Goal: Information Seeking & Learning: Learn about a topic

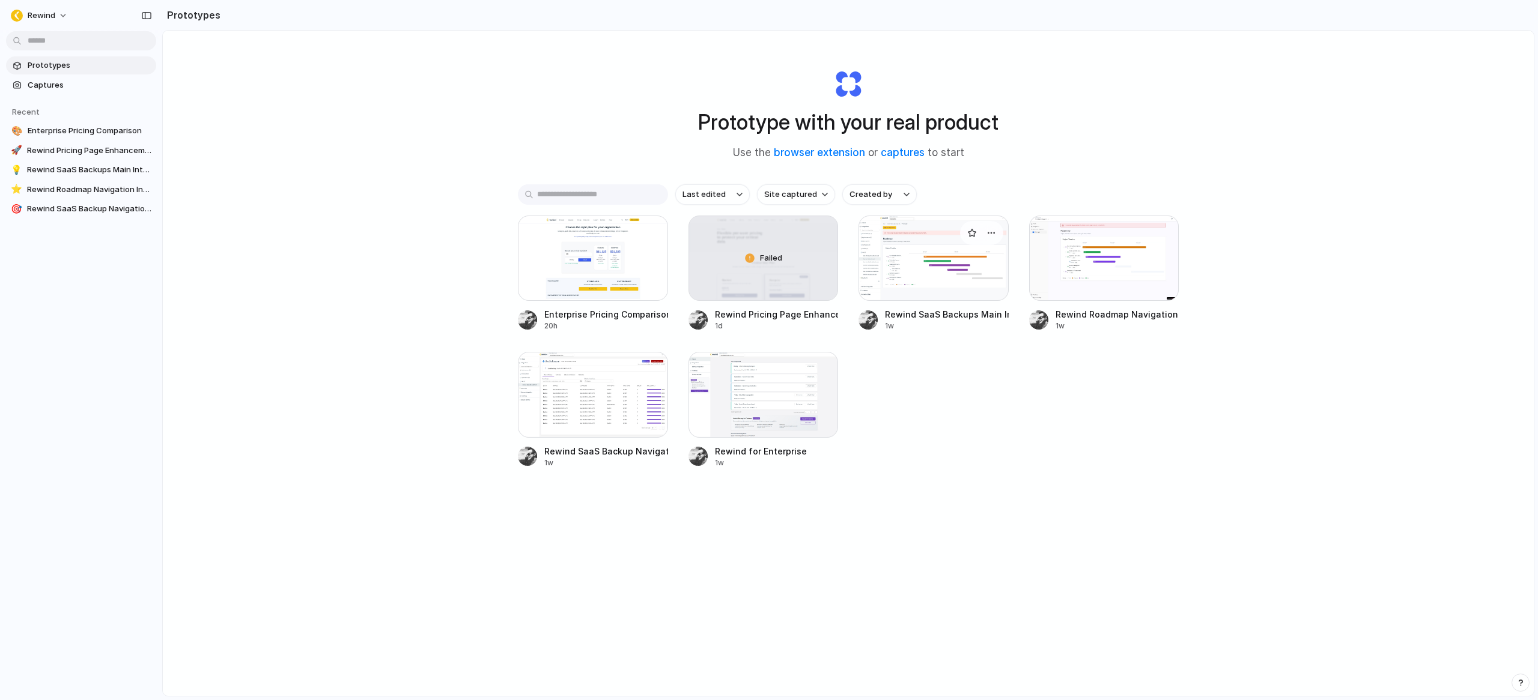
click at [945, 286] on div at bounding box center [933, 258] width 150 height 85
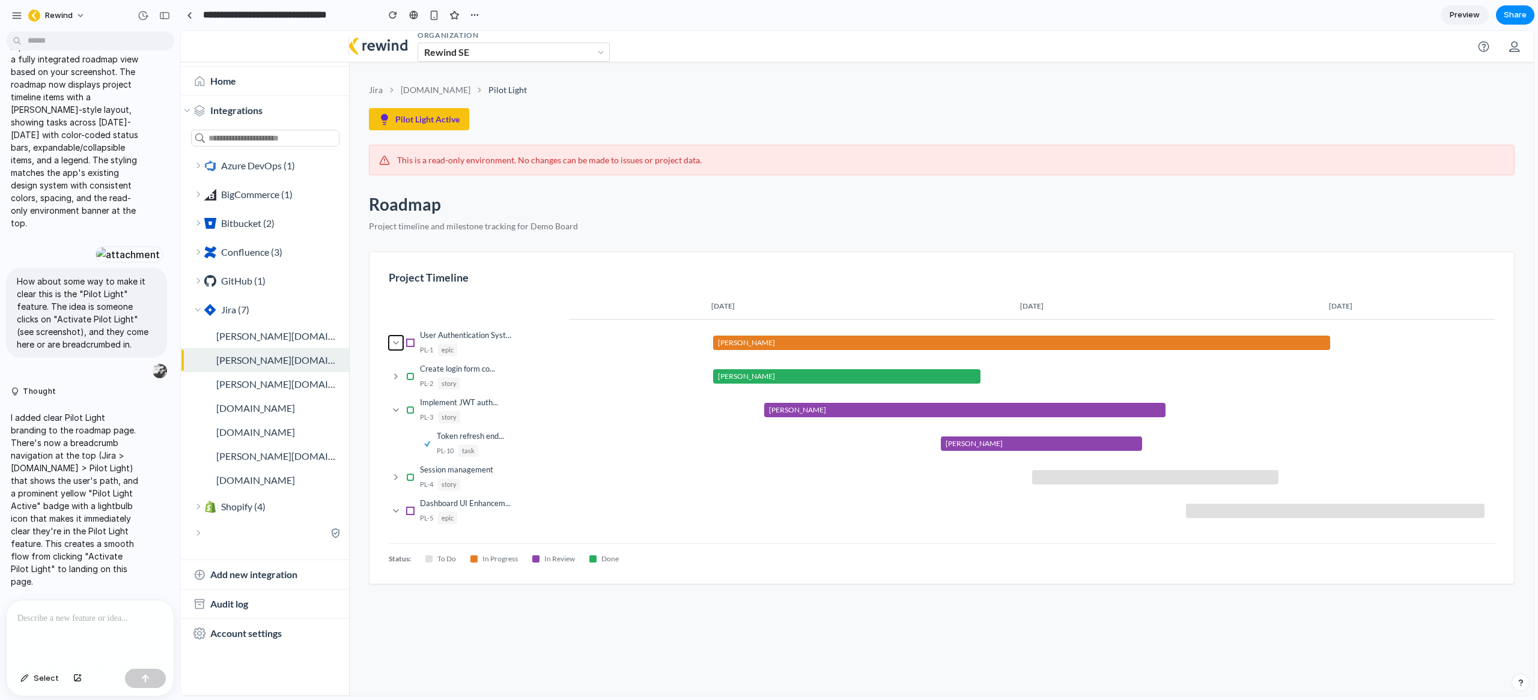
click at [395, 345] on icon at bounding box center [396, 343] width 10 height 10
click at [396, 344] on icon at bounding box center [396, 343] width 2 height 5
click at [187, 17] on div at bounding box center [189, 15] width 5 height 7
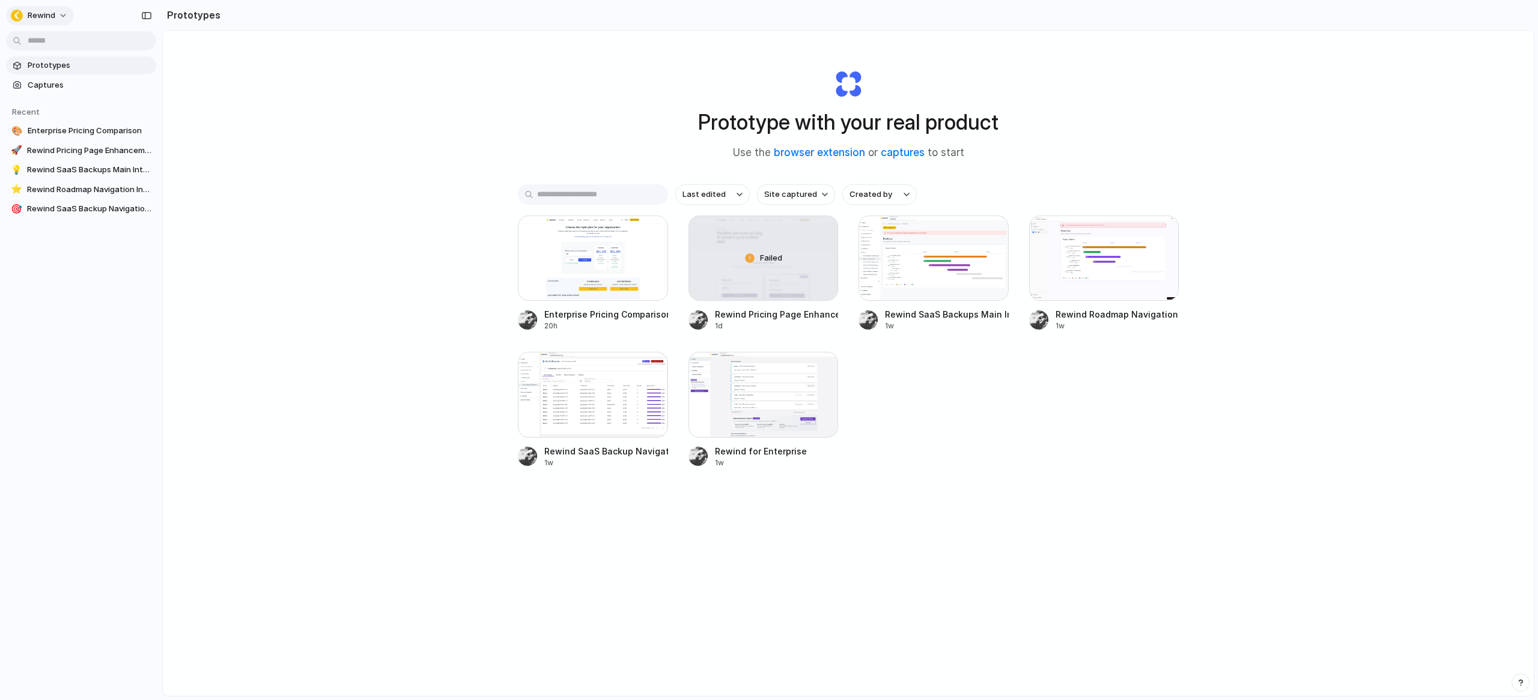
click at [62, 16] on button "Rewind" at bounding box center [40, 15] width 68 height 19
click at [57, 62] on span "Invite members" at bounding box center [57, 62] width 58 height 12
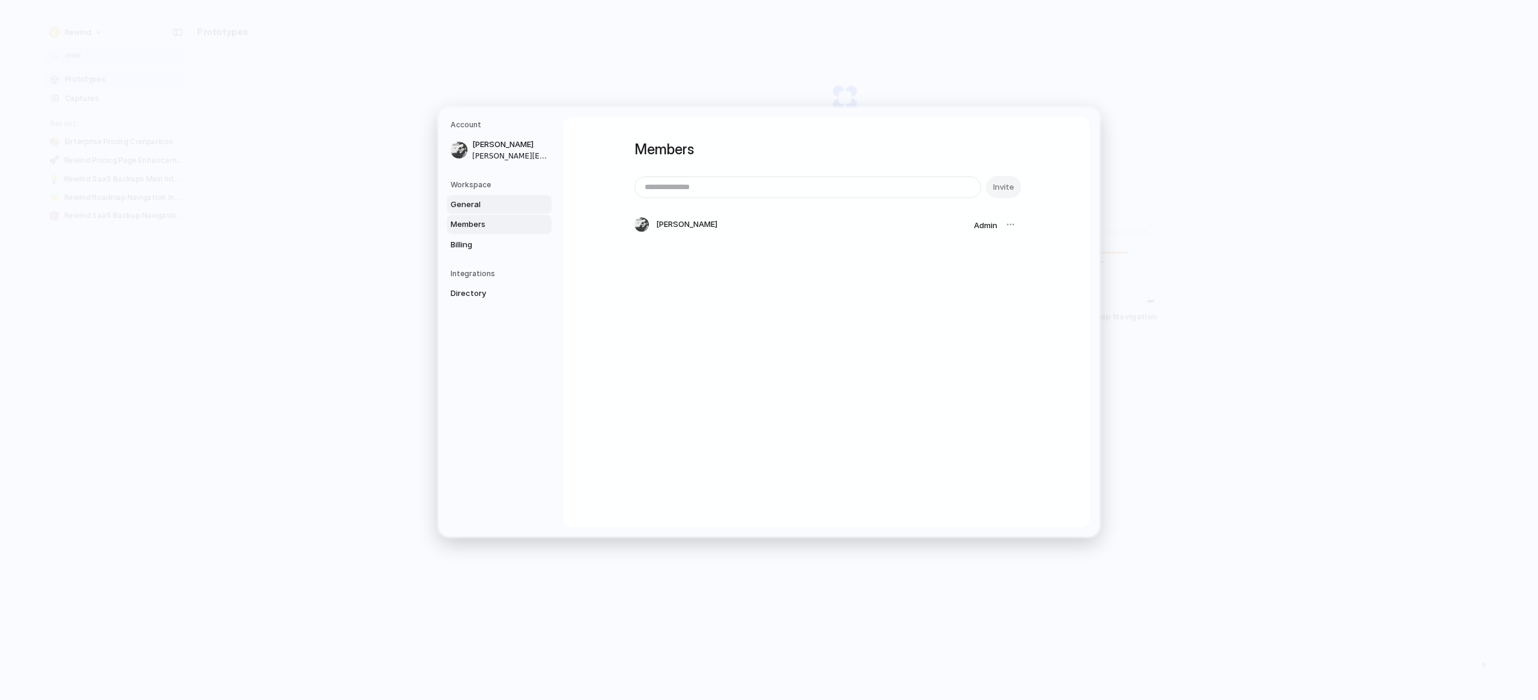
click at [477, 208] on span "General" at bounding box center [488, 204] width 77 height 12
click at [476, 190] on div "Workspace General Members Billing" at bounding box center [500, 216] width 101 height 75
click at [459, 240] on span "Billing" at bounding box center [488, 244] width 77 height 12
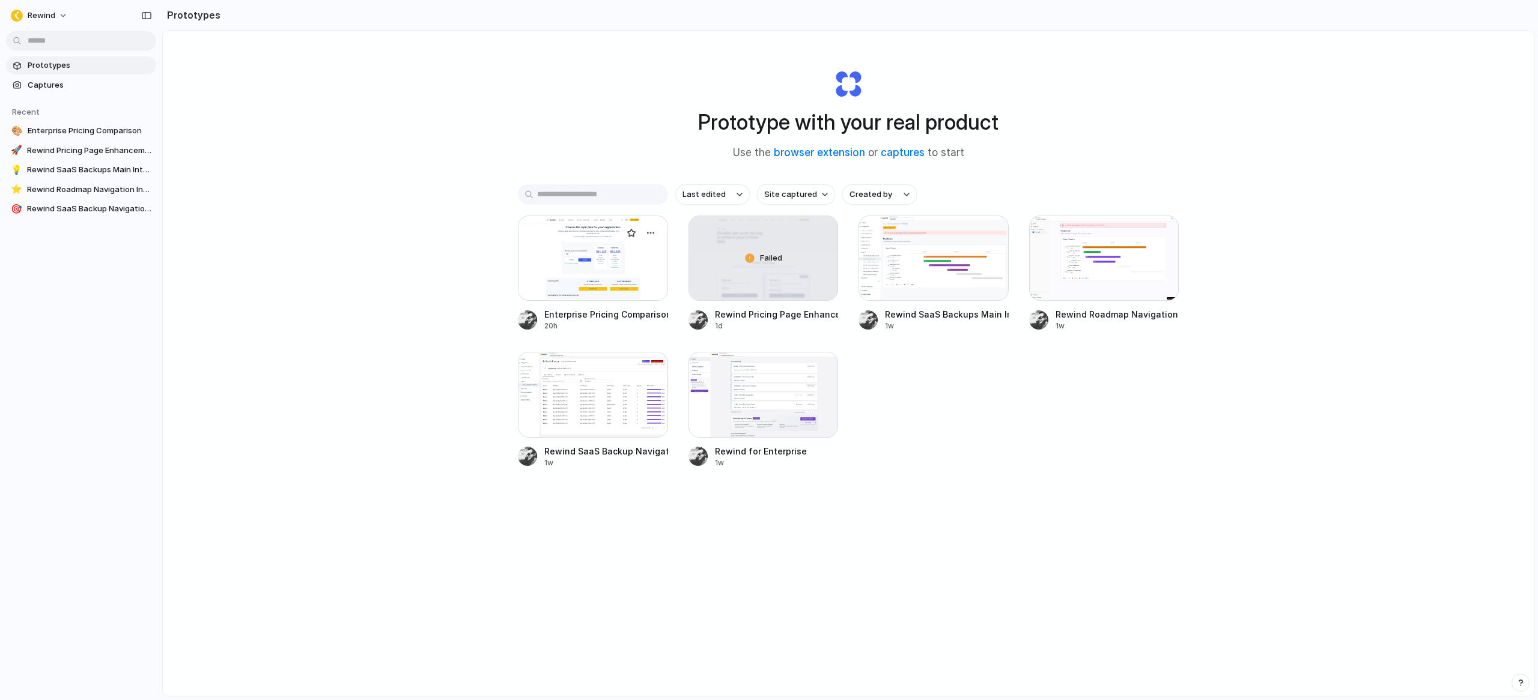
click at [611, 263] on div at bounding box center [593, 258] width 150 height 85
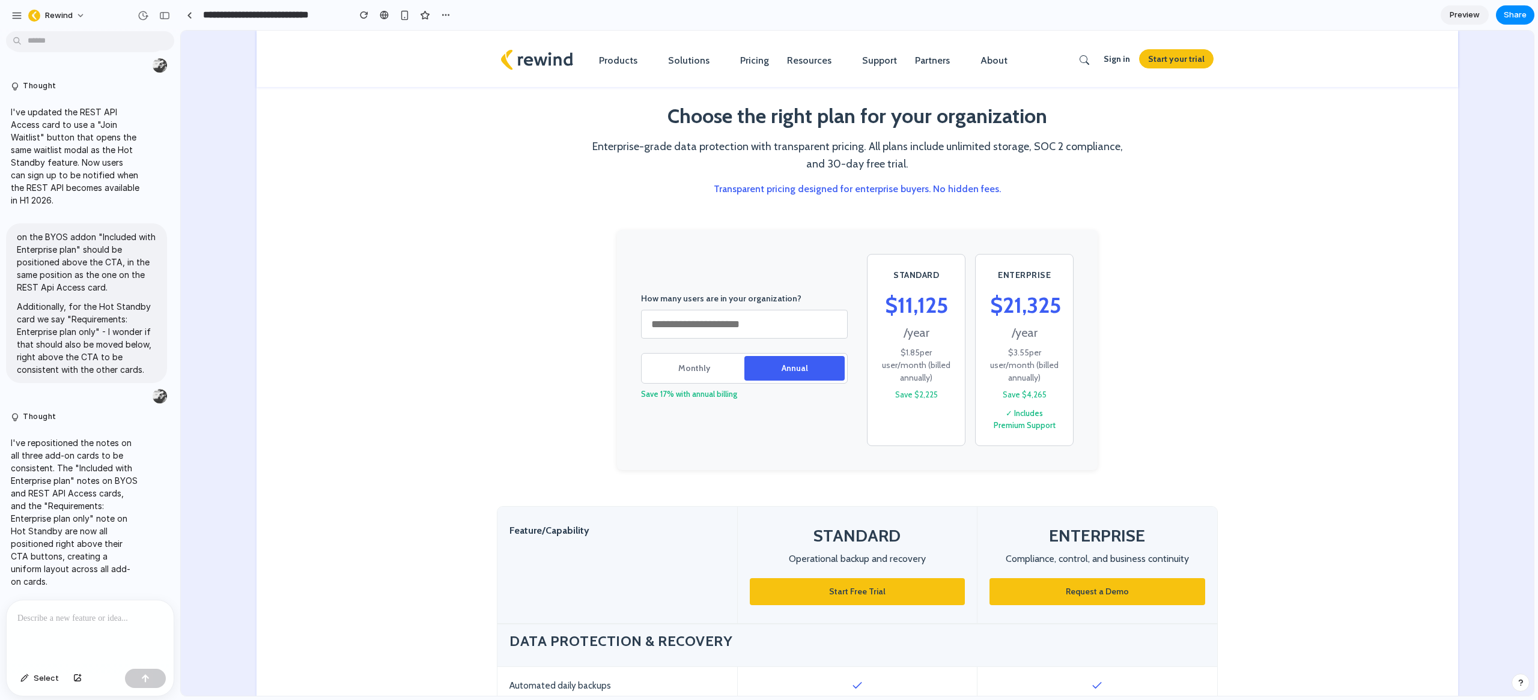
click at [1202, 316] on section "How many users are in your organization? *** Monthly Annual Save 17% with annua…" at bounding box center [856, 368] width 1201 height 277
click at [1428, 276] on section "How many users are in your organization? *** Monthly Annual Save 17% with annua…" at bounding box center [856, 368] width 1201 height 277
click at [672, 327] on input "***" at bounding box center [744, 324] width 207 height 29
type input "***"
click at [663, 368] on button "Monthly" at bounding box center [694, 368] width 100 height 25
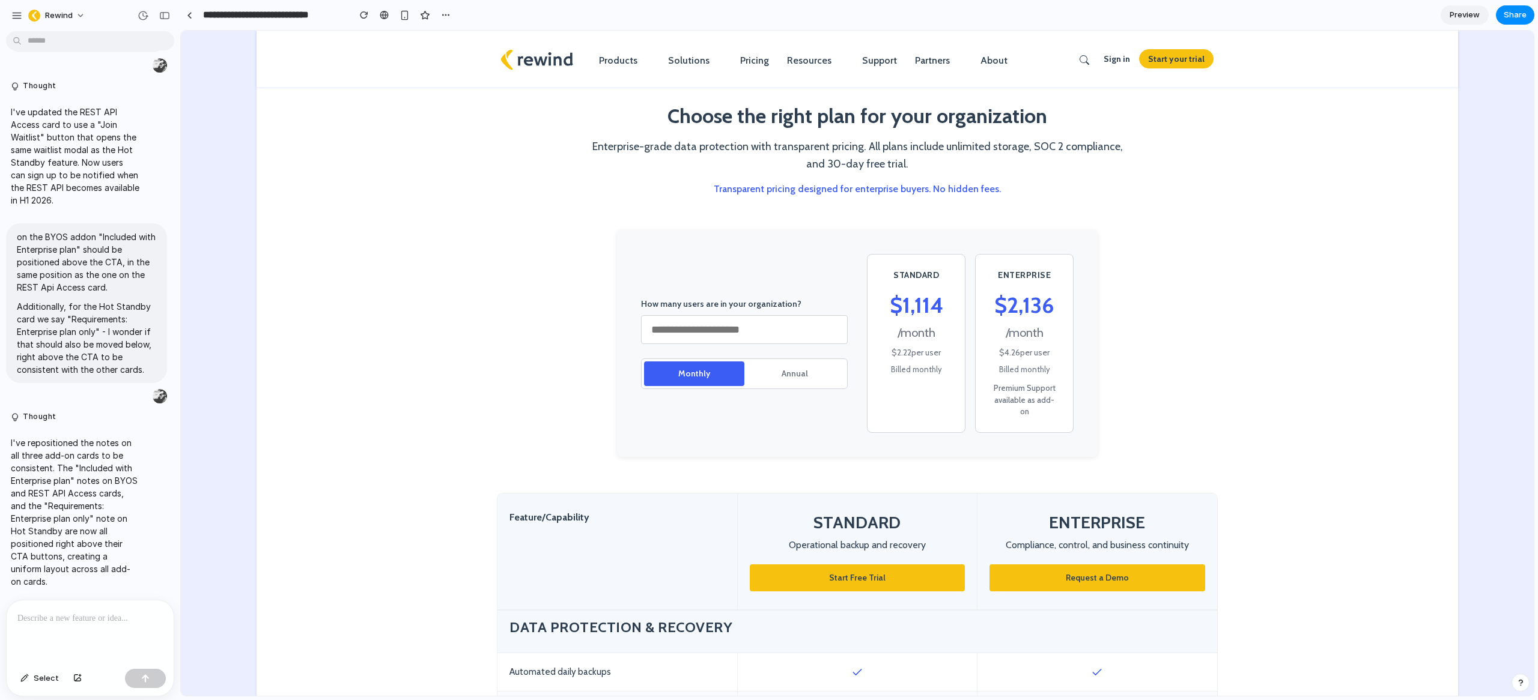
click at [805, 368] on button "Annual" at bounding box center [794, 374] width 100 height 25
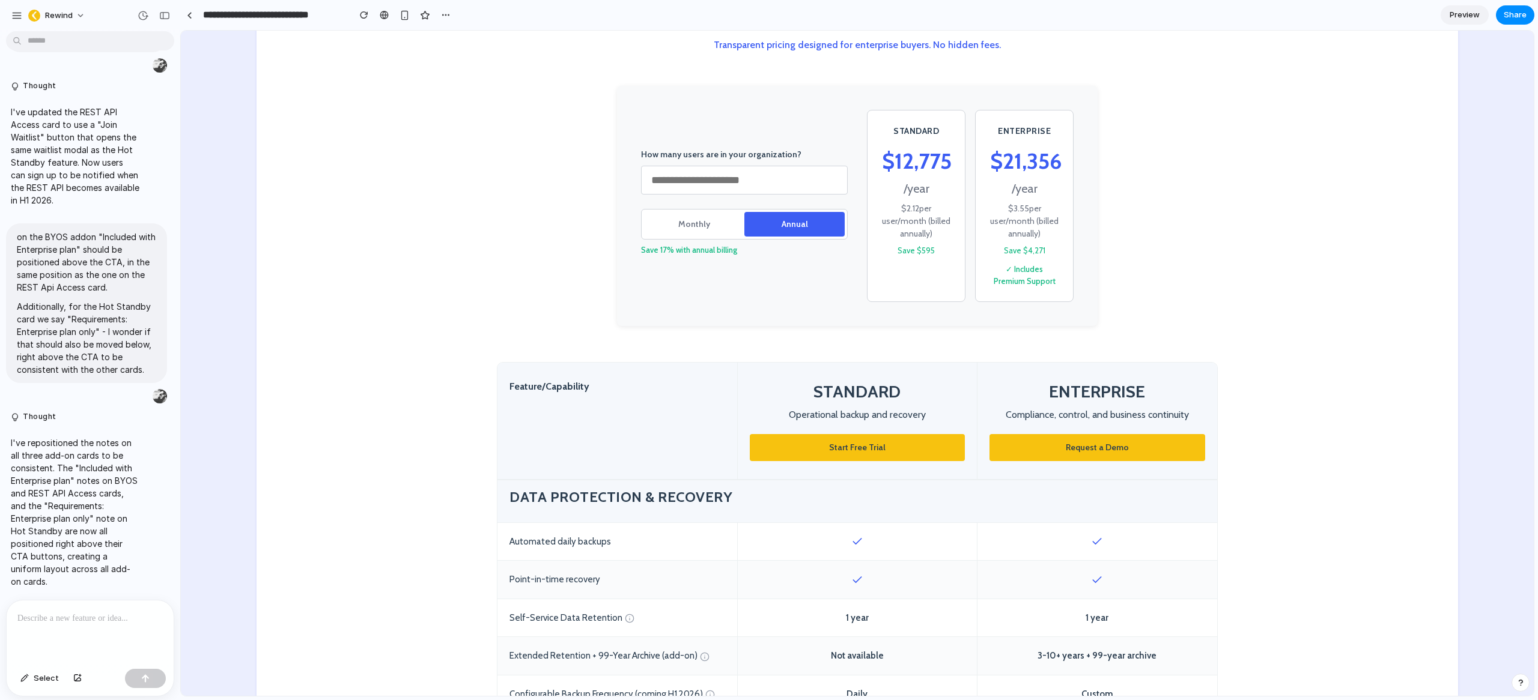
scroll to position [272, 0]
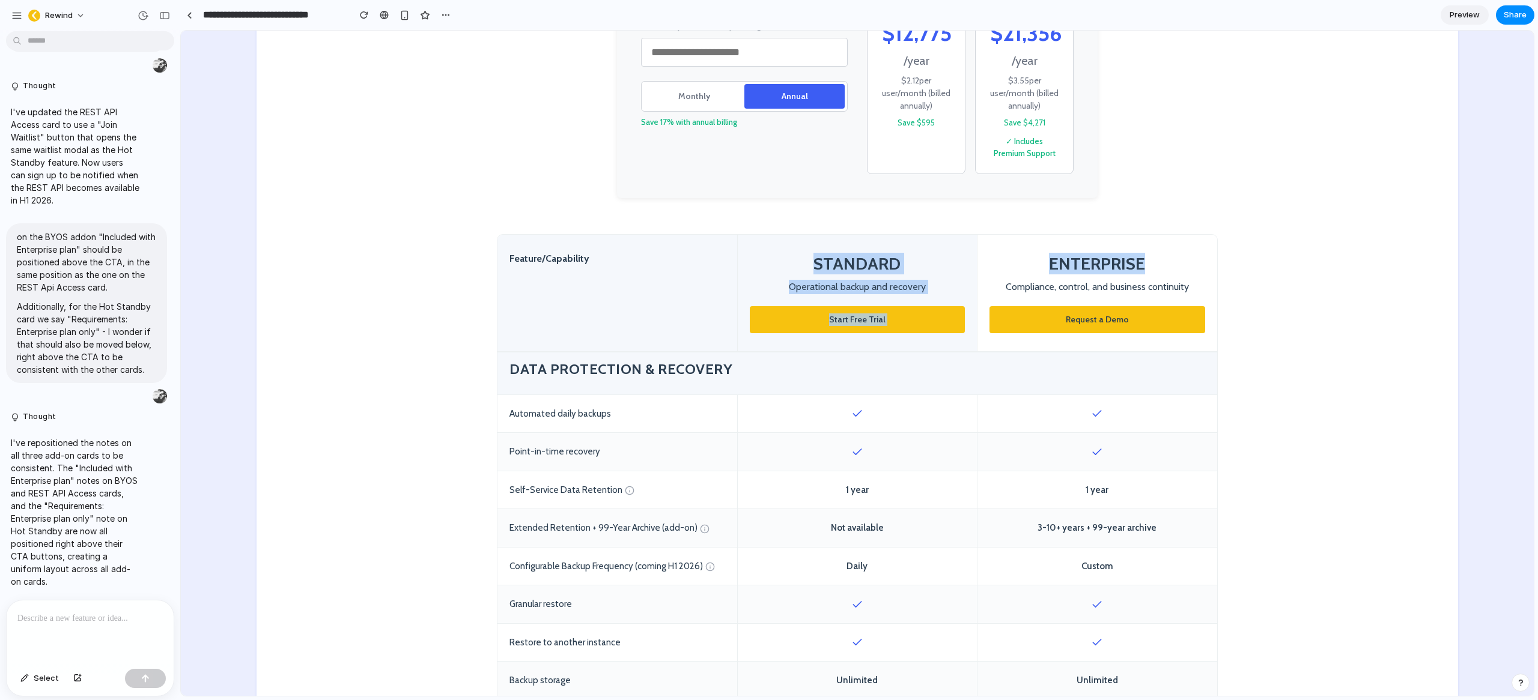
drag, startPoint x: 795, startPoint y: 258, endPoint x: 1199, endPoint y: 262, distance: 404.8
click at [1202, 262] on div "Feature/Capability STANDARD Operational backup and recovery Start Free Trial EN…" at bounding box center [857, 293] width 720 height 117
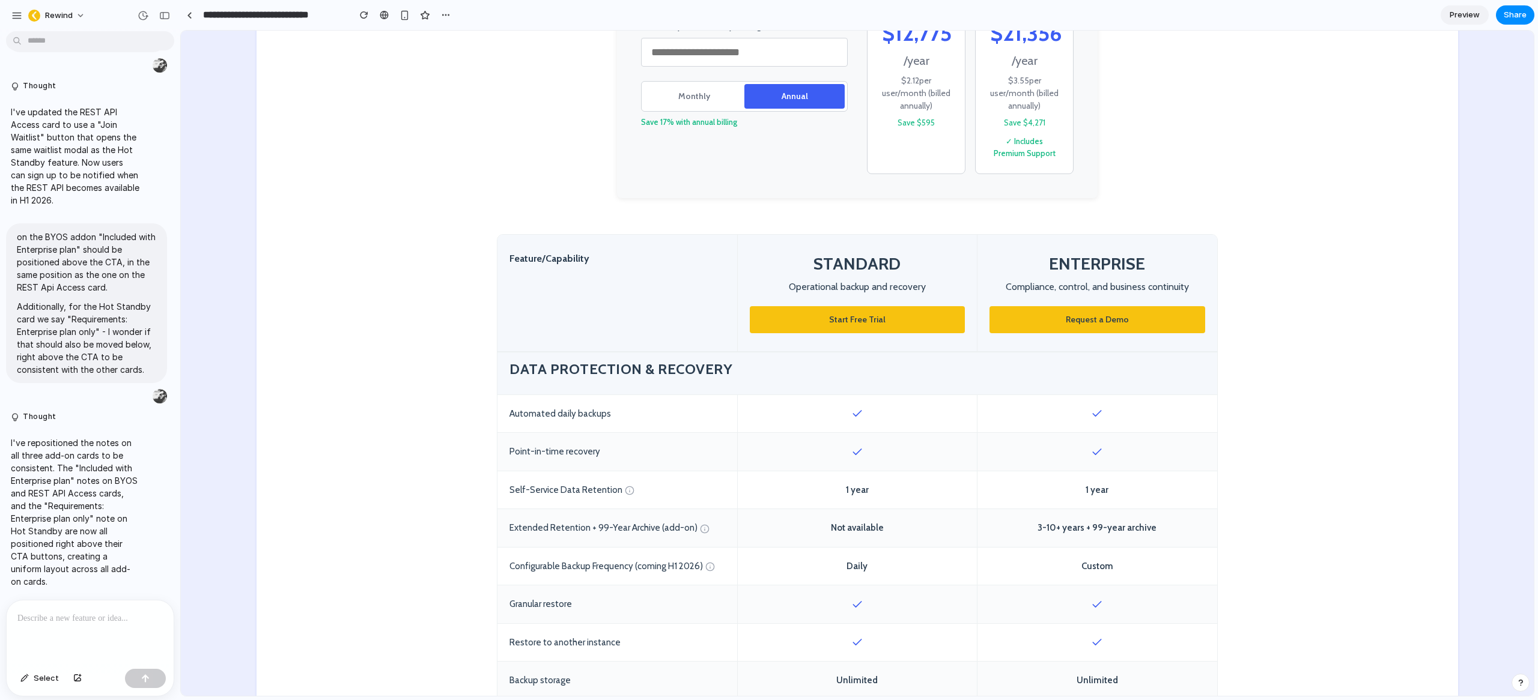
drag, startPoint x: 1333, startPoint y: 261, endPoint x: 1093, endPoint y: 270, distance: 239.8
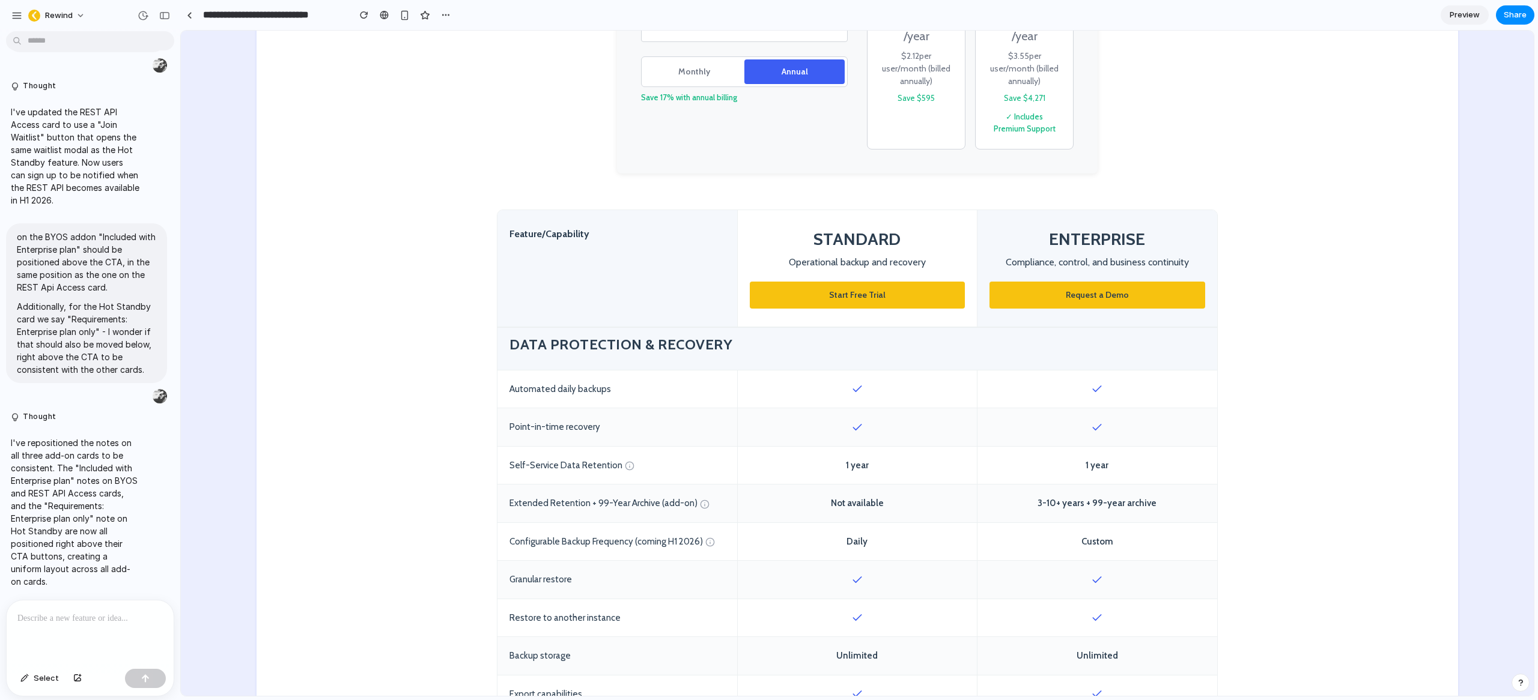
scroll to position [379, 0]
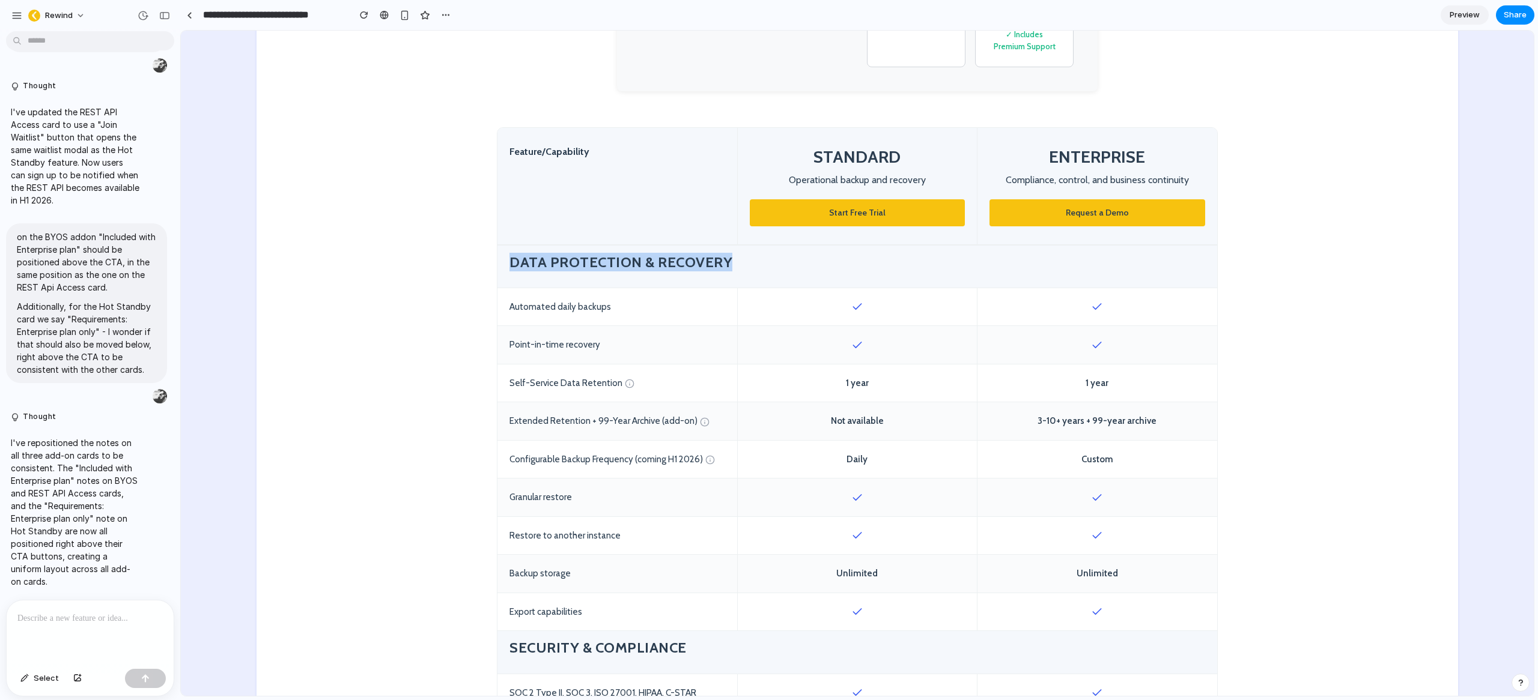
drag, startPoint x: 501, startPoint y: 261, endPoint x: 743, endPoint y: 258, distance: 241.4
click at [743, 258] on div "Data Protection & Recovery" at bounding box center [857, 267] width 720 height 43
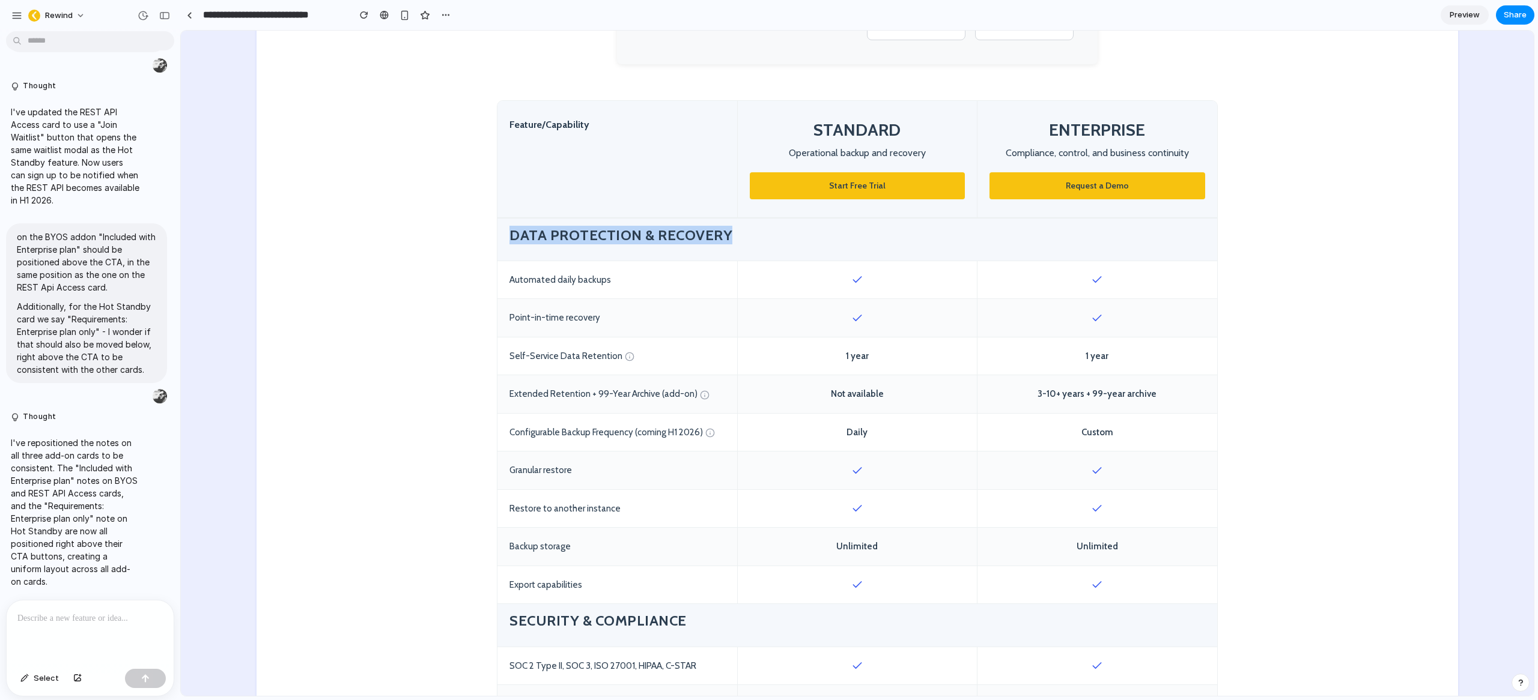
scroll to position [441, 0]
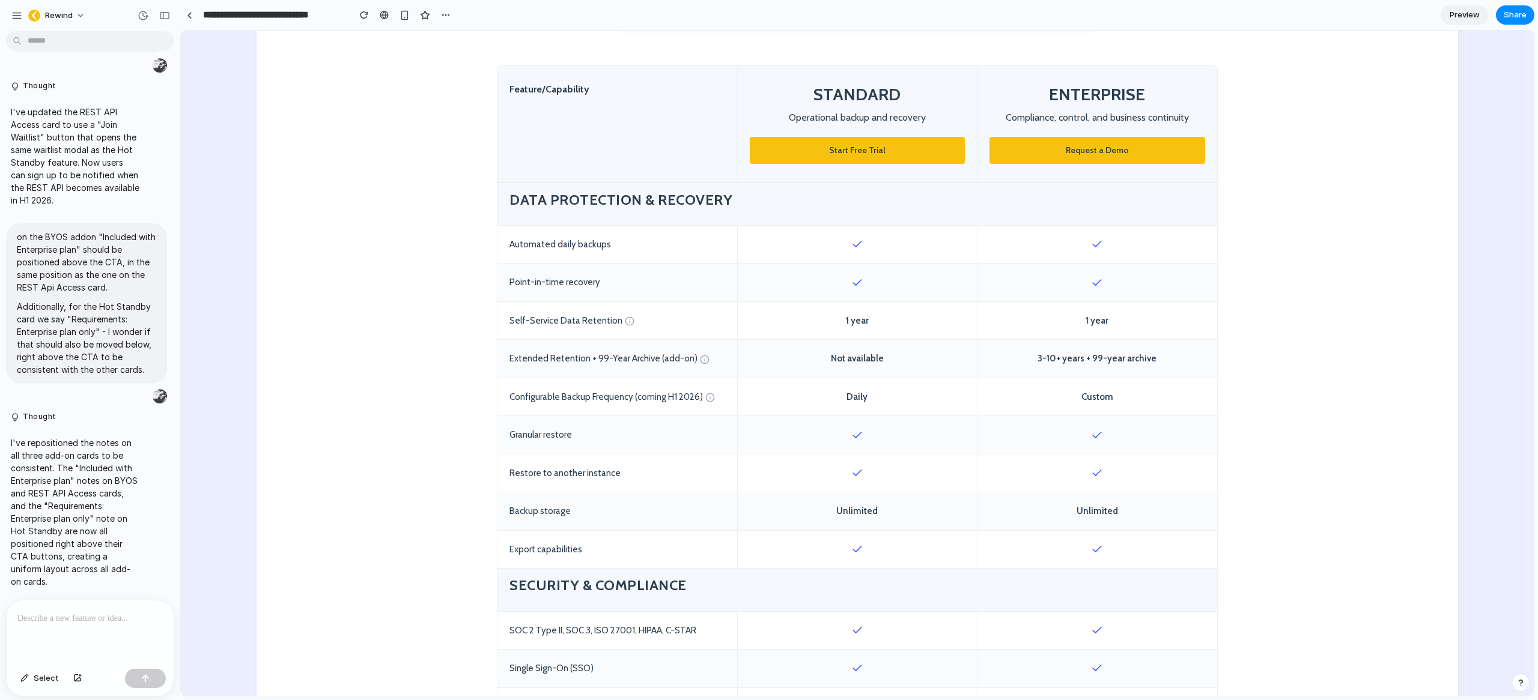
click at [586, 242] on div "Automated daily backups" at bounding box center [617, 245] width 240 height 38
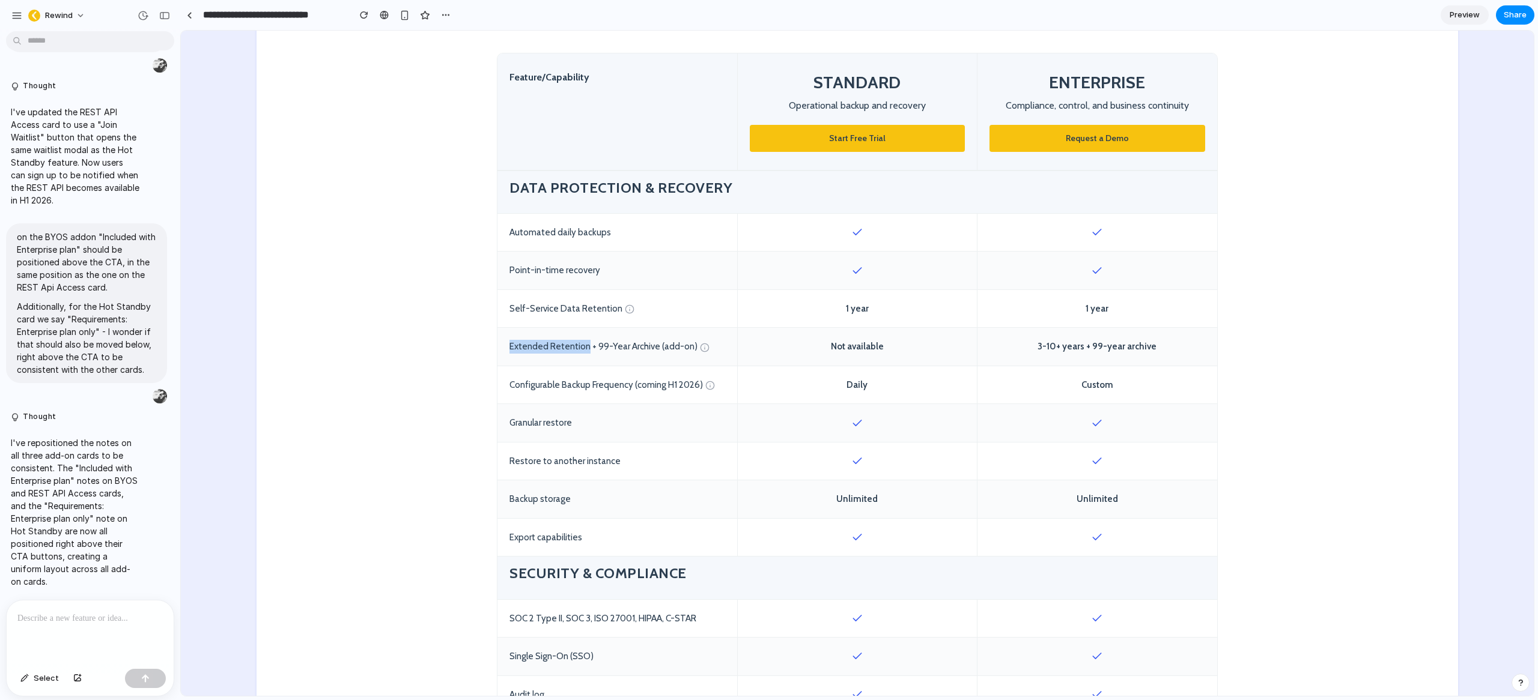
drag, startPoint x: 580, startPoint y: 346, endPoint x: 502, endPoint y: 338, distance: 77.9
click at [502, 338] on div "Extended Retention + 99-Year Archive (add-on)" at bounding box center [617, 347] width 240 height 38
drag, startPoint x: 1171, startPoint y: 357, endPoint x: 1088, endPoint y: 350, distance: 83.2
click at [1088, 350] on div "3-10+ years + 99-year archive" at bounding box center [1097, 347] width 240 height 38
click at [1160, 344] on div "3-10+ years + 99-year archive" at bounding box center [1097, 347] width 240 height 38
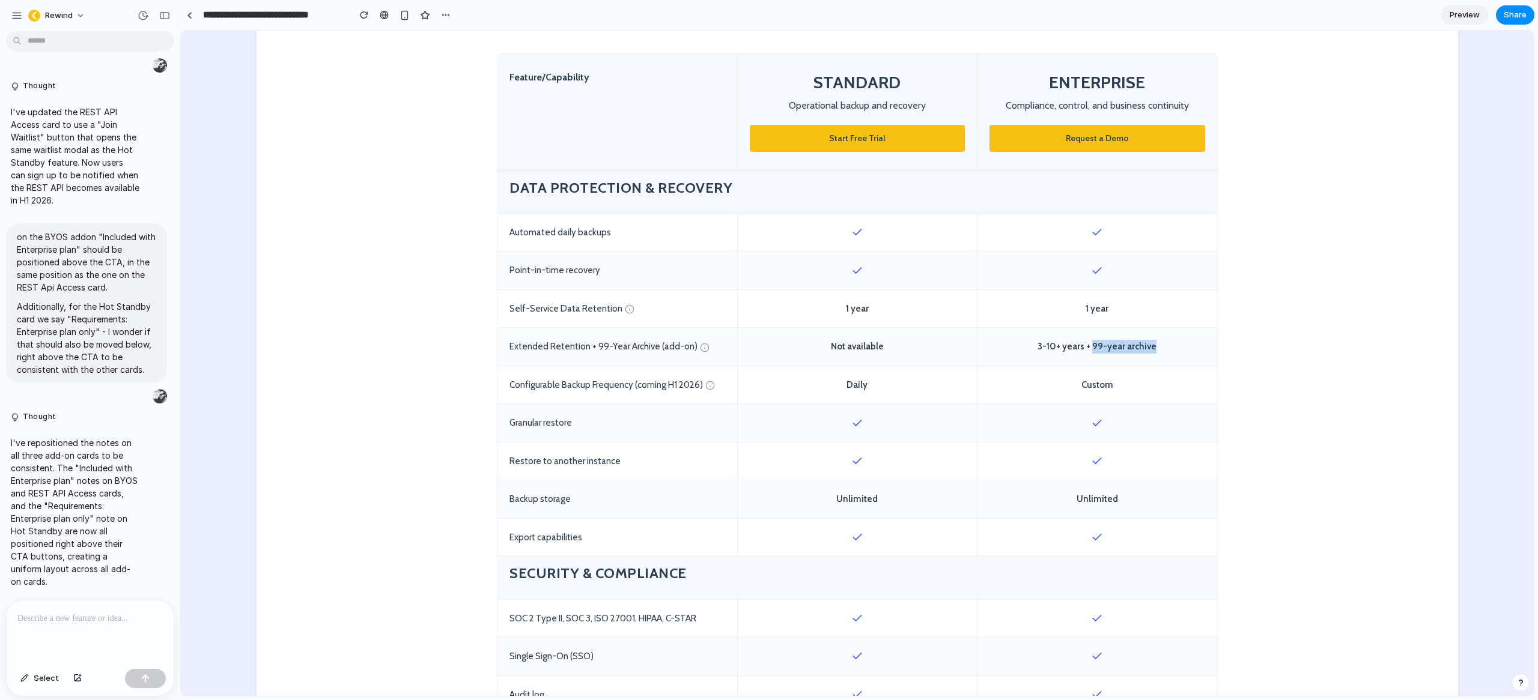
drag, startPoint x: 1164, startPoint y: 348, endPoint x: 1090, endPoint y: 347, distance: 73.9
click at [1090, 347] on div "3-10+ years + 99-year archive" at bounding box center [1097, 347] width 240 height 38
drag, startPoint x: 503, startPoint y: 345, endPoint x: 580, endPoint y: 347, distance: 76.9
click at [580, 347] on div "Extended Retention + 99-Year Archive (add-on)" at bounding box center [617, 347] width 240 height 38
drag, startPoint x: 1052, startPoint y: 346, endPoint x: 1035, endPoint y: 346, distance: 16.8
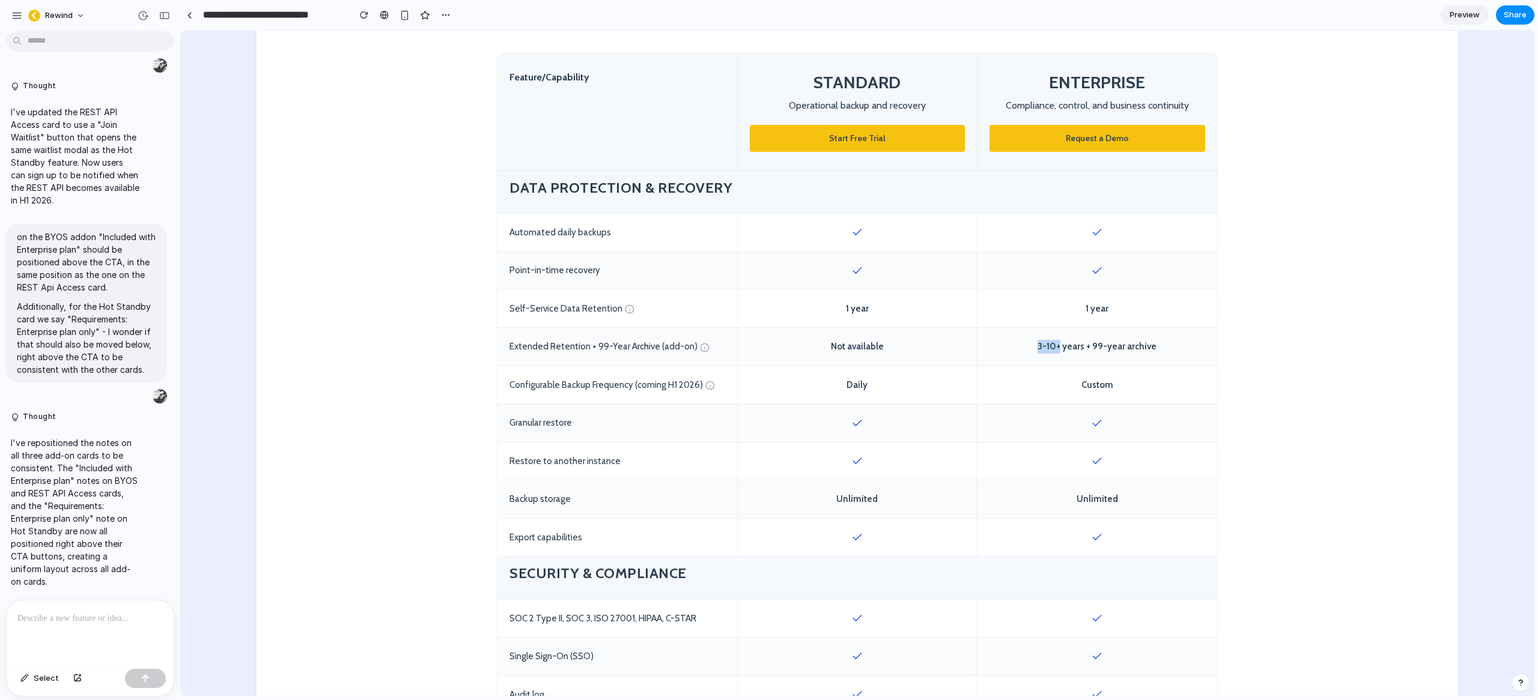
click at [1035, 346] on div "3-10+ years + 99-year archive" at bounding box center [1097, 347] width 240 height 38
click at [1046, 347] on div "3-10+ years + 99-year archive" at bounding box center [1097, 347] width 240 height 38
drag, startPoint x: 1111, startPoint y: 308, endPoint x: 1073, endPoint y: 307, distance: 38.5
click at [1073, 307] on div "1 year" at bounding box center [1097, 309] width 240 height 38
click at [1080, 309] on div "1 year" at bounding box center [1097, 309] width 240 height 38
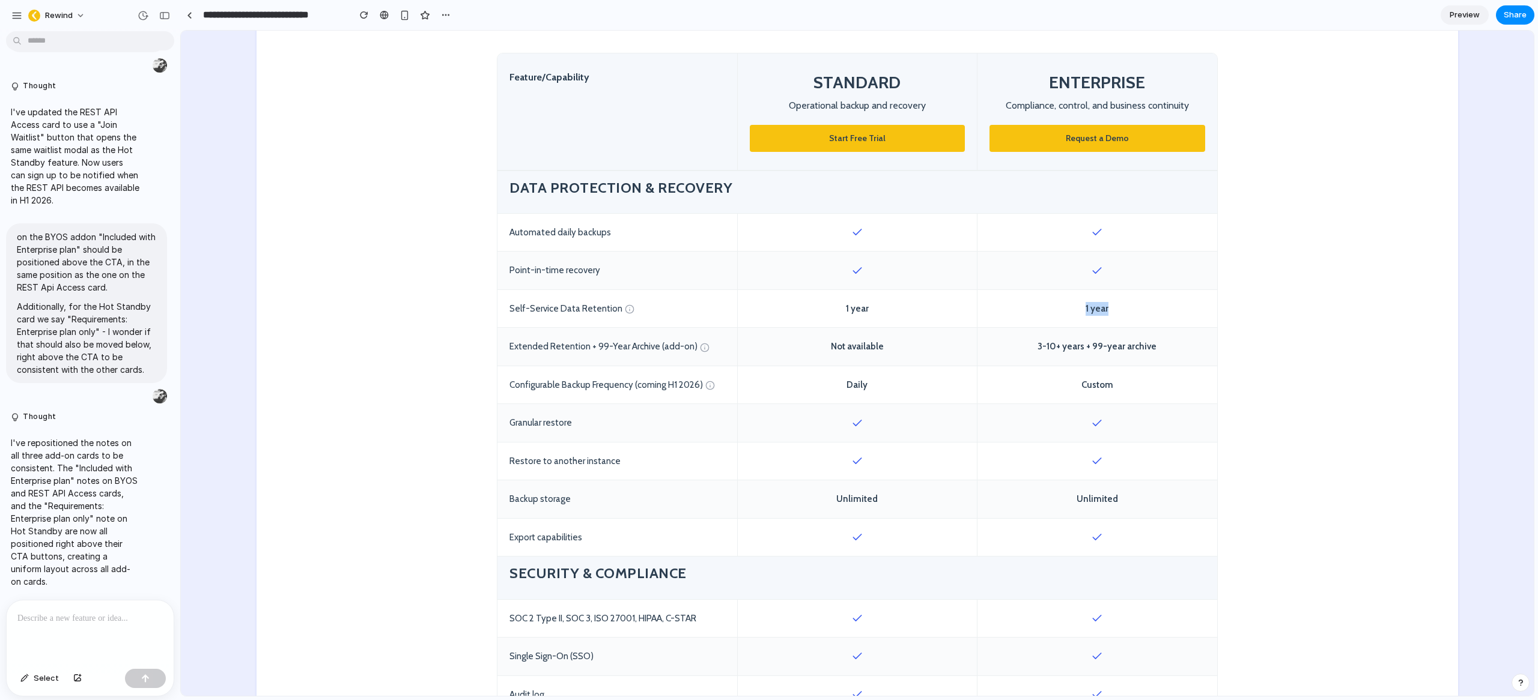
drag, startPoint x: 1082, startPoint y: 308, endPoint x: 1107, endPoint y: 309, distance: 25.8
click at [1107, 309] on div "1 year" at bounding box center [1097, 309] width 240 height 38
drag, startPoint x: 1088, startPoint y: 348, endPoint x: 1163, endPoint y: 348, distance: 74.5
click at [1163, 348] on div "3-10+ years + 99-year archive" at bounding box center [1097, 347] width 240 height 38
click at [1133, 345] on div "3-10+ years + 99-year archive" at bounding box center [1097, 347] width 240 height 38
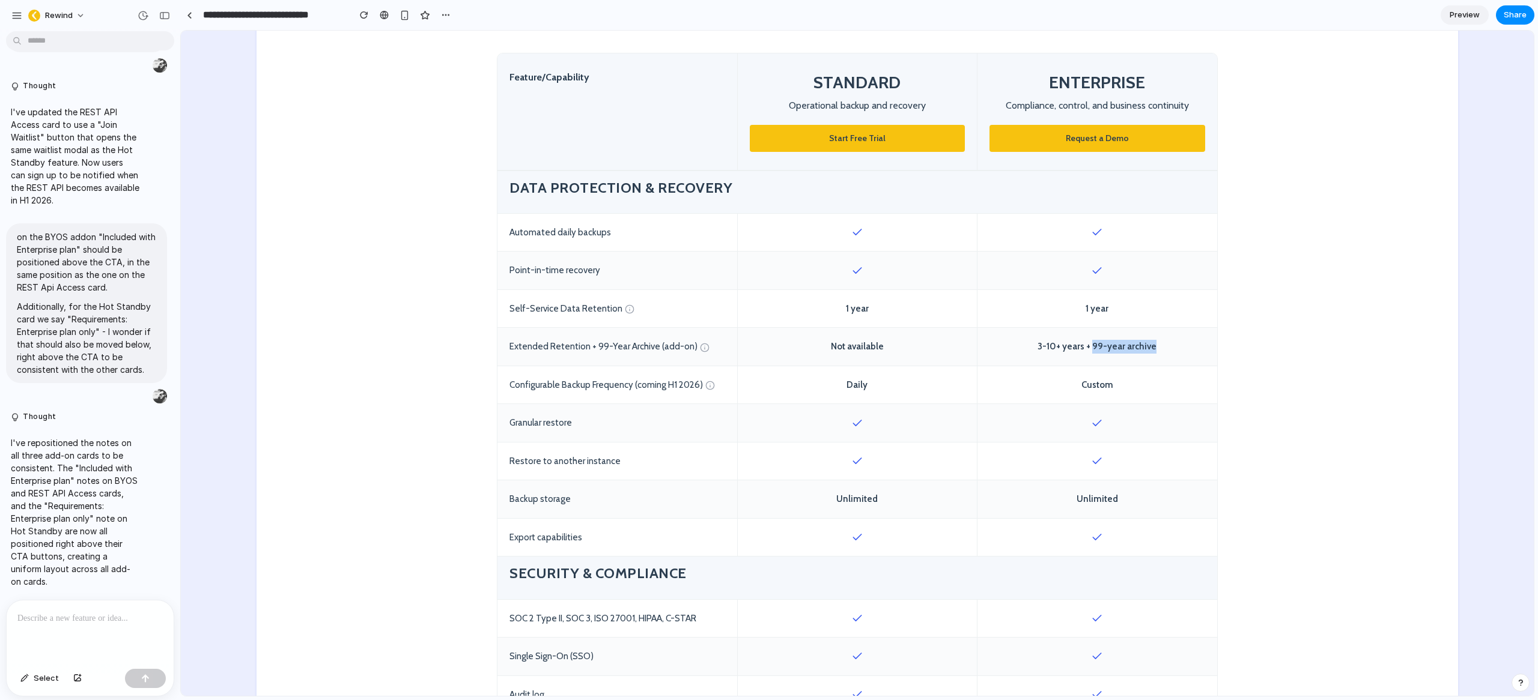
drag, startPoint x: 1162, startPoint y: 348, endPoint x: 1088, endPoint y: 346, distance: 73.3
click at [1088, 346] on div "3-10+ years + 99-year archive" at bounding box center [1097, 347] width 240 height 38
drag, startPoint x: 1173, startPoint y: 354, endPoint x: 1149, endPoint y: 350, distance: 24.4
click at [1172, 354] on div "3-10+ years + 99-year archive" at bounding box center [1097, 347] width 240 height 38
drag, startPoint x: 1169, startPoint y: 348, endPoint x: 497, endPoint y: 341, distance: 671.5
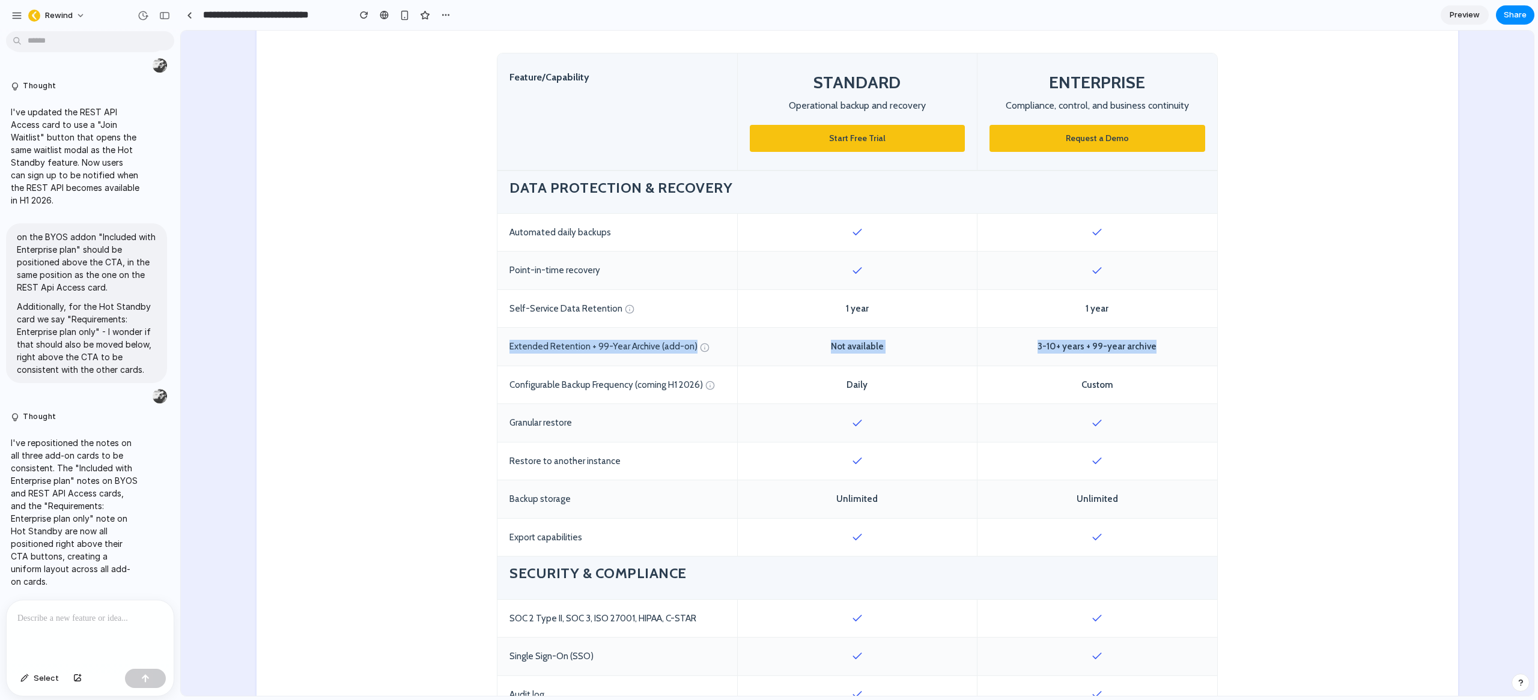
click at [497, 341] on div "Extended Retention + 99-Year Archive (add-on) Not available 3-10+ years + 99-ye…" at bounding box center [857, 347] width 720 height 38
click at [1097, 351] on div "3-10+ years + 99-year archive" at bounding box center [1097, 347] width 240 height 38
drag, startPoint x: 1080, startPoint y: 345, endPoint x: 514, endPoint y: 348, distance: 566.4
click at [513, 347] on div "Extended Retention + 99-Year Archive (add-on) Not available 3-10+ years + 99-ye…" at bounding box center [857, 347] width 720 height 38
click at [575, 350] on div "Extended Retention + 99-Year Archive (add-on)" at bounding box center [617, 347] width 240 height 38
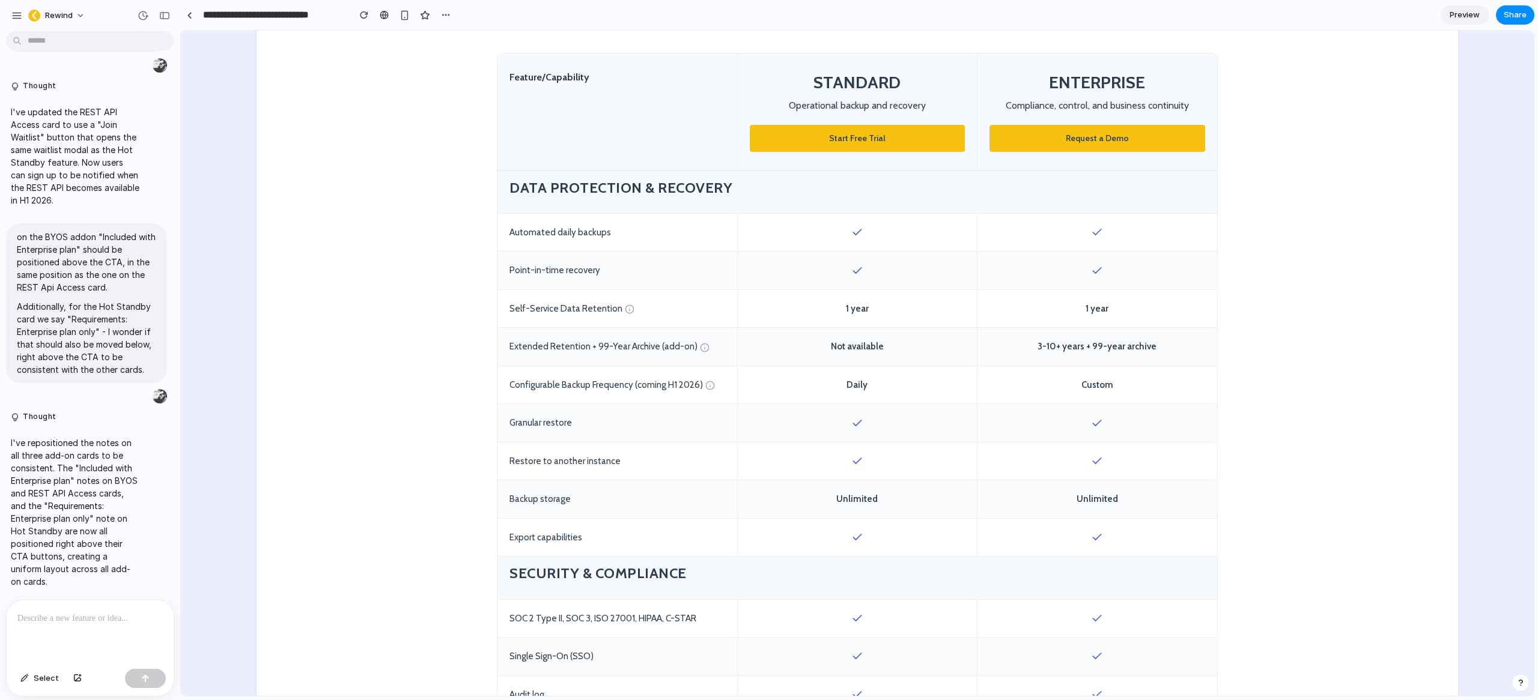
click at [1123, 348] on div "3-10+ years + 99-year archive" at bounding box center [1097, 347] width 240 height 38
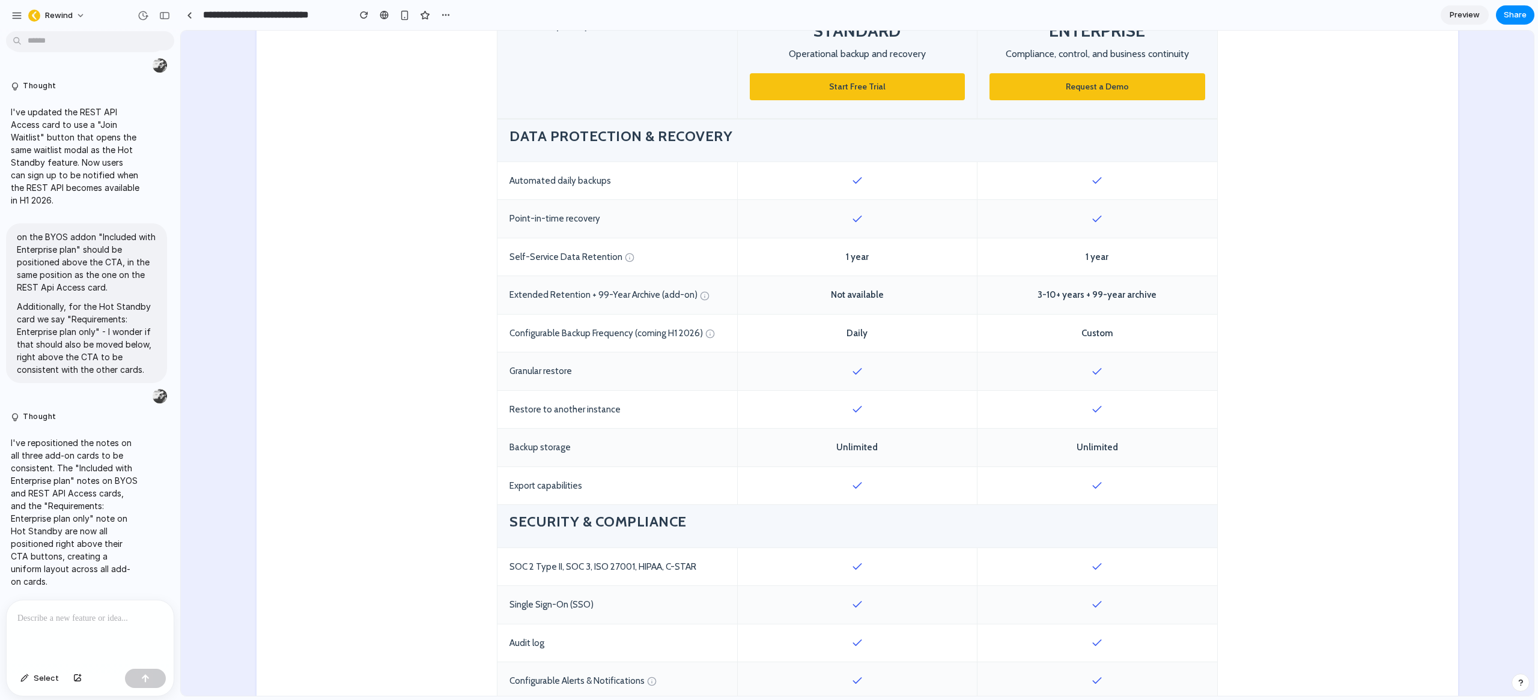
scroll to position [536, 0]
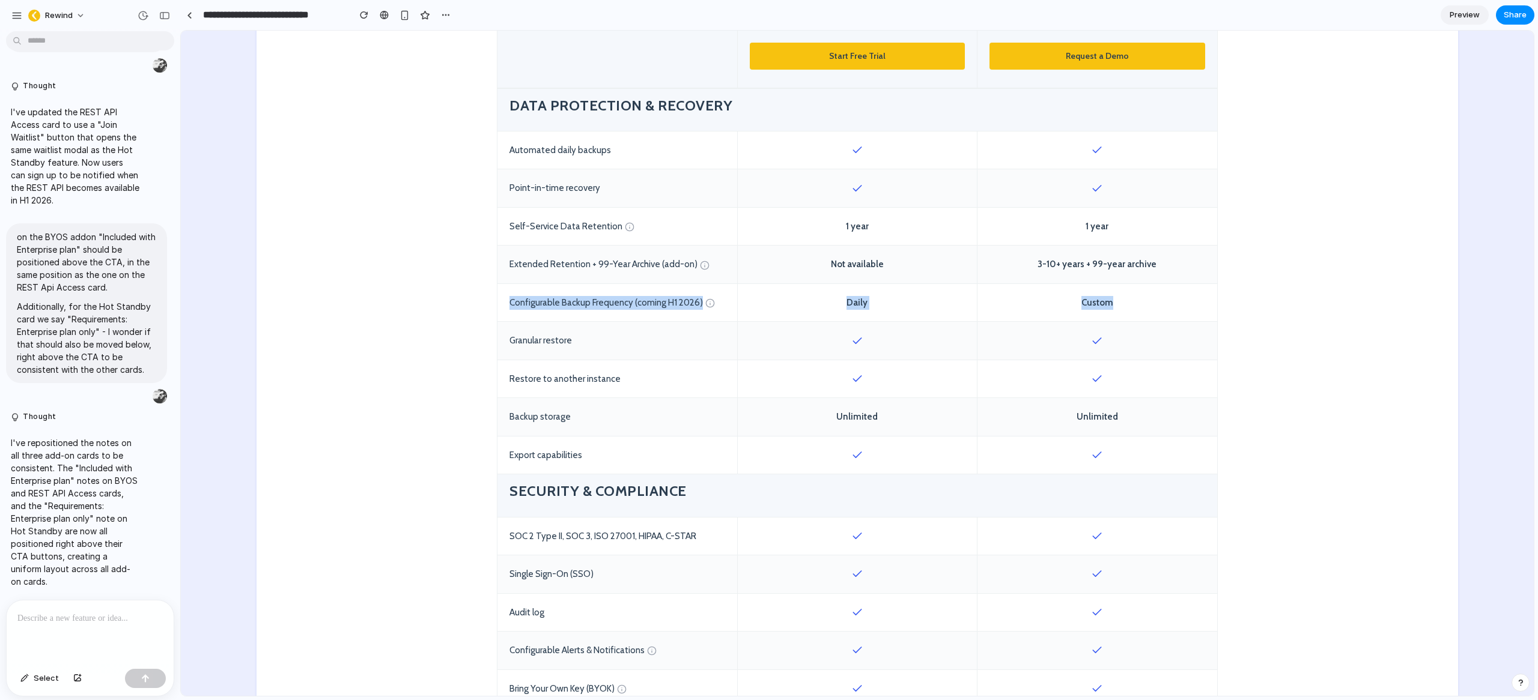
drag, startPoint x: 1123, startPoint y: 300, endPoint x: 467, endPoint y: 303, distance: 655.3
click at [508, 303] on div "Configurable Backup Frequency (coming H1 2026)" at bounding box center [617, 303] width 240 height 38
drag, startPoint x: 502, startPoint y: 303, endPoint x: 707, endPoint y: 300, distance: 204.8
click at [707, 300] on div "Configurable Backup Frequency (coming H1 2026)" at bounding box center [617, 303] width 240 height 38
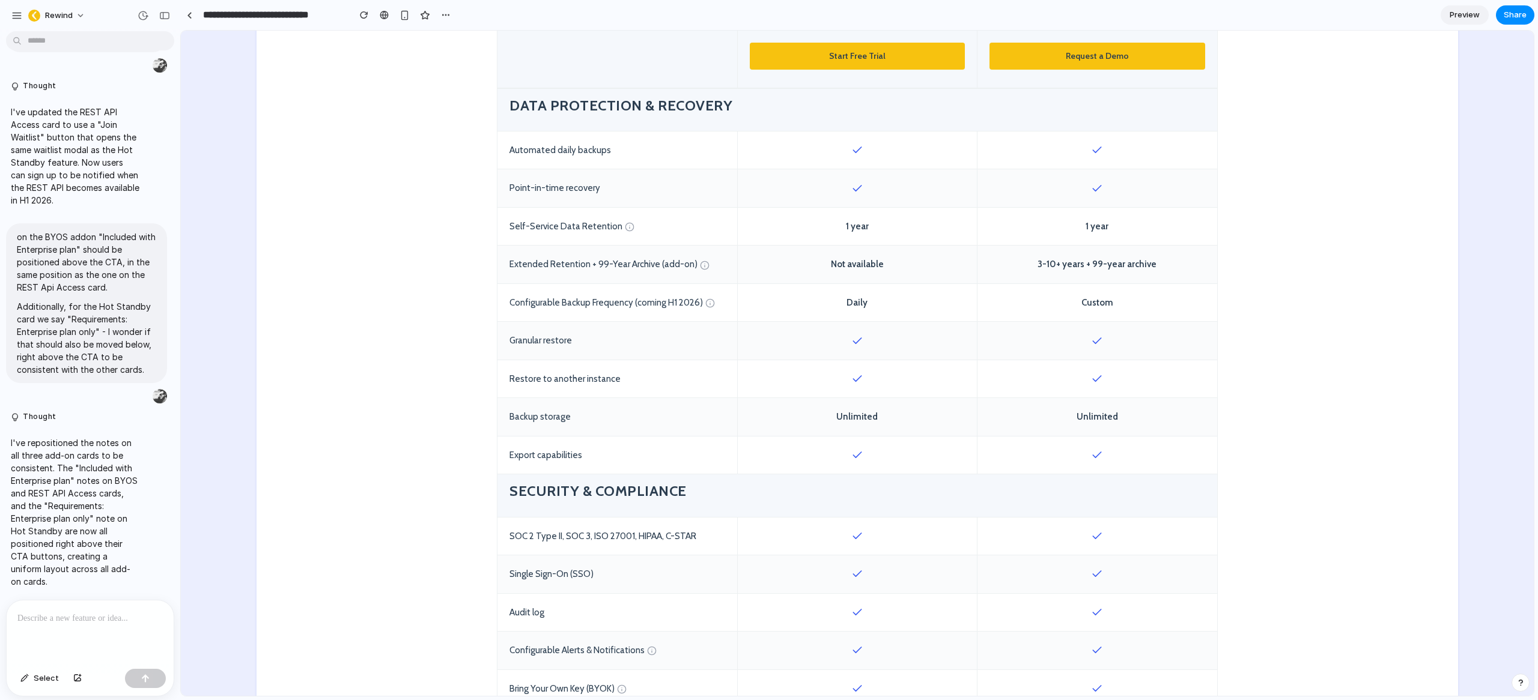
click at [711, 304] on div "Configurable Backup Frequency (coming H1 2026)" at bounding box center [617, 303] width 240 height 38
drag, startPoint x: 691, startPoint y: 302, endPoint x: 648, endPoint y: 304, distance: 42.7
click at [648, 304] on div "Configurable Backup Frequency (coming H1 2026)" at bounding box center [617, 303] width 240 height 38
click at [665, 303] on div "Configurable Backup Frequency (coming H1 2026)" at bounding box center [617, 303] width 240 height 38
drag, startPoint x: 1117, startPoint y: 304, endPoint x: 505, endPoint y: 298, distance: 612.0
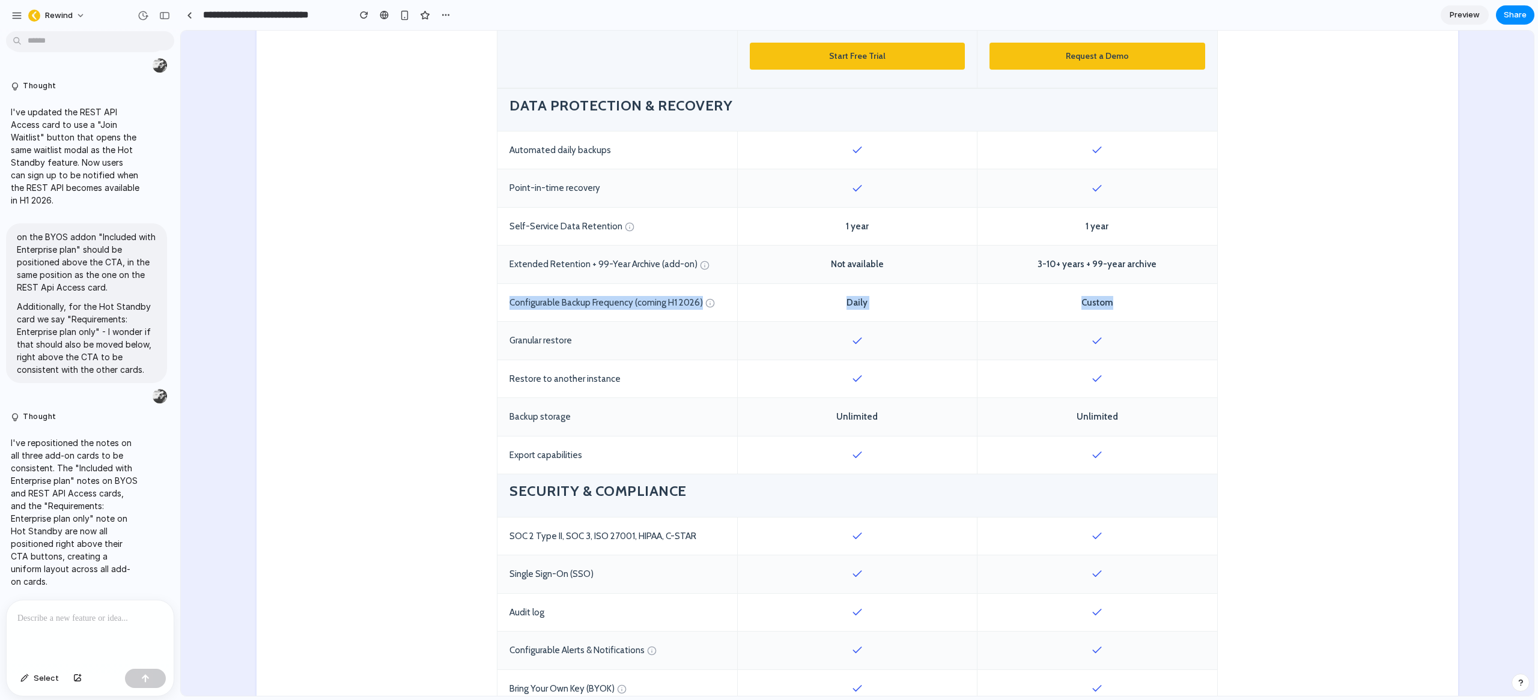
click at [505, 298] on div "Configurable Backup Frequency (coming H1 2026) Daily Custom" at bounding box center [857, 303] width 720 height 38
click at [1090, 304] on div "Custom" at bounding box center [1097, 303] width 240 height 38
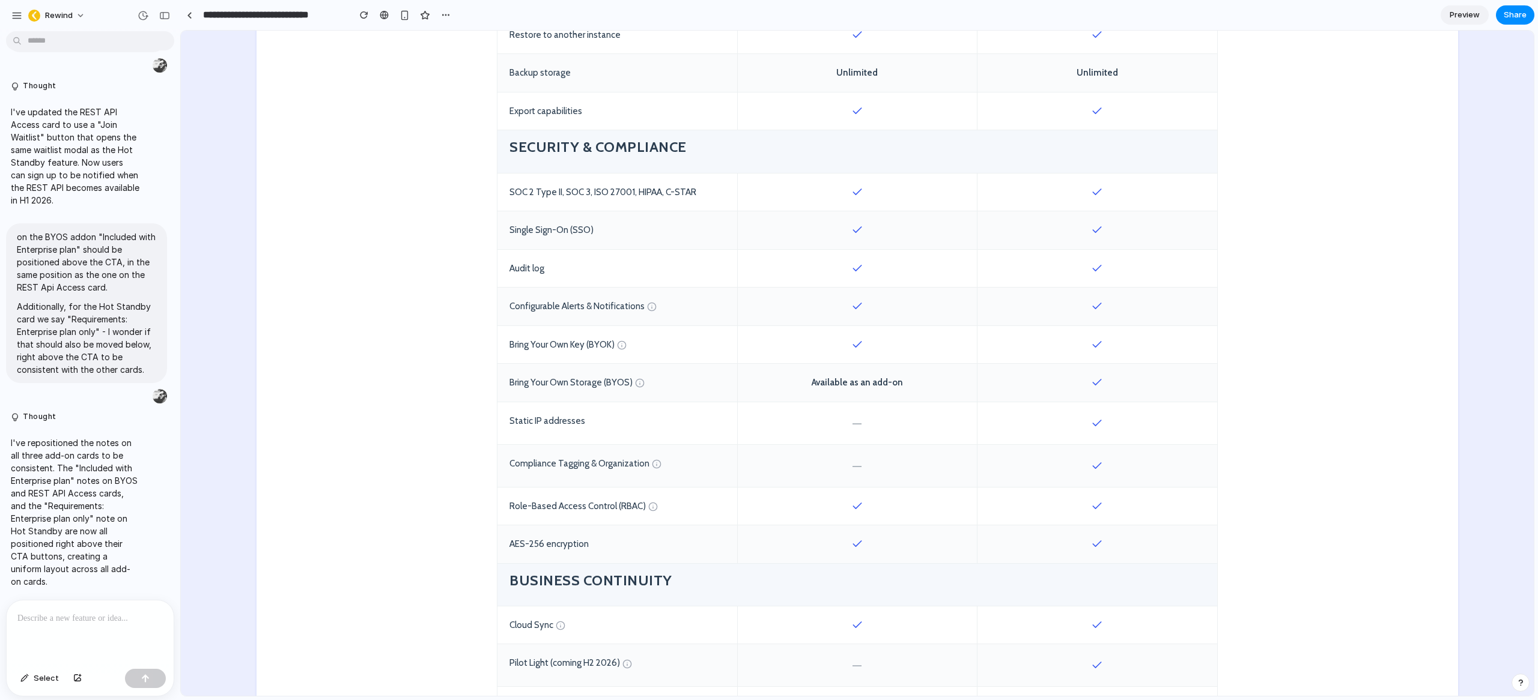
scroll to position [884, 0]
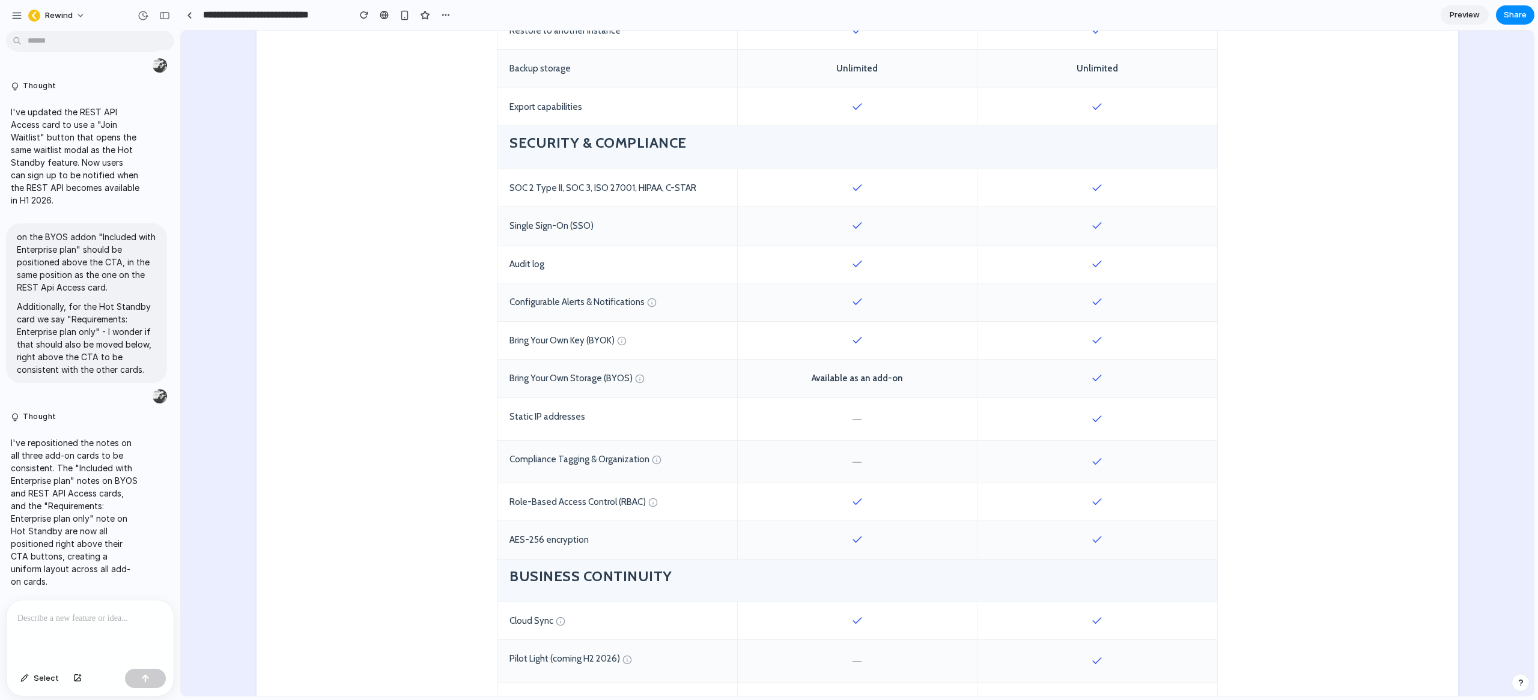
drag, startPoint x: 889, startPoint y: 335, endPoint x: 816, endPoint y: 336, distance: 73.3
click at [816, 336] on div at bounding box center [857, 341] width 240 height 38
click at [875, 339] on div at bounding box center [857, 341] width 240 height 38
drag, startPoint x: 1102, startPoint y: 380, endPoint x: 1095, endPoint y: 378, distance: 7.4
click at [1085, 378] on div at bounding box center [1097, 379] width 240 height 38
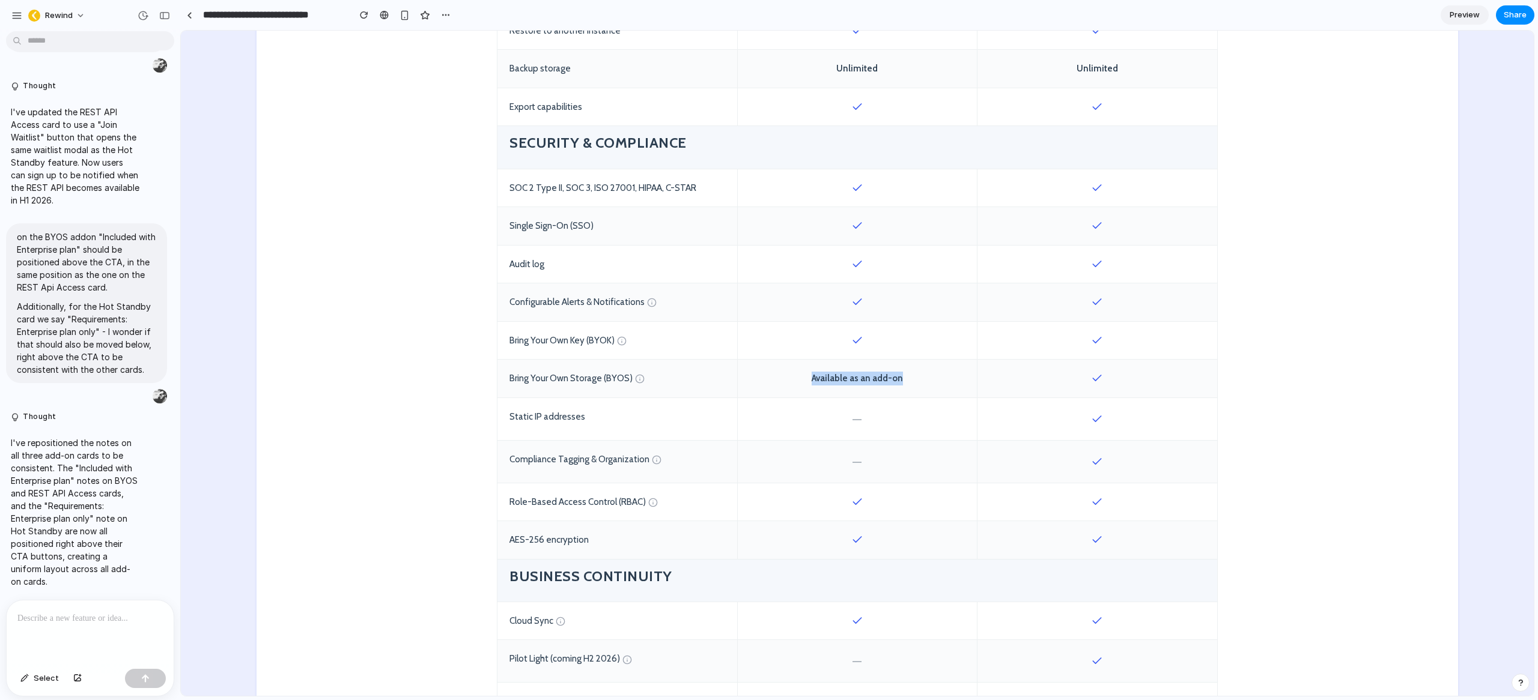
drag, startPoint x: 911, startPoint y: 379, endPoint x: 777, endPoint y: 377, distance: 134.5
click at [777, 377] on div "Available as an add-on" at bounding box center [857, 379] width 240 height 38
click at [828, 383] on div "Available as an add-on" at bounding box center [857, 379] width 240 height 38
click at [849, 381] on div "Available as an add-on" at bounding box center [857, 379] width 240 height 38
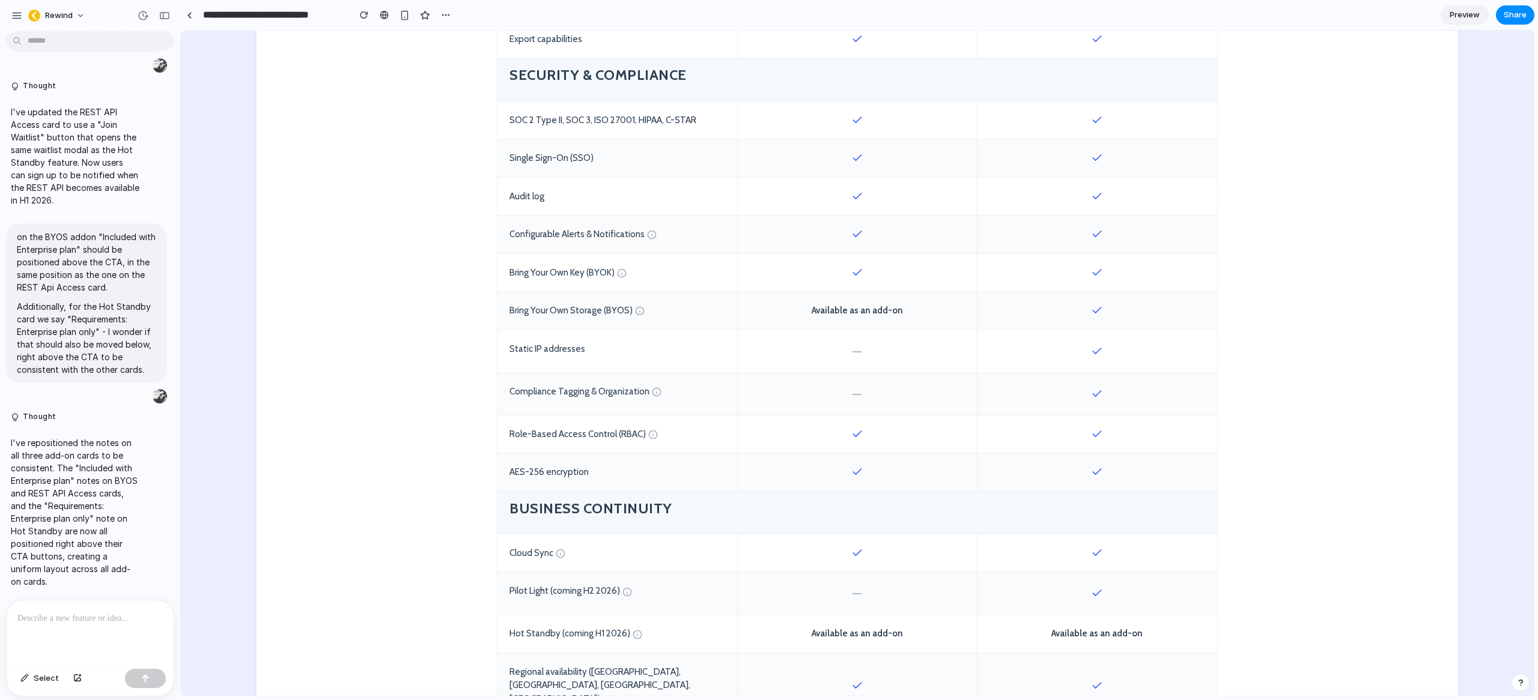
scroll to position [954, 0]
drag, startPoint x: 655, startPoint y: 395, endPoint x: 523, endPoint y: 391, distance: 131.6
click at [423, 386] on section "Feature/Capability STANDARD Operational backup and recovery Start Free Trial EN…" at bounding box center [856, 320] width 1201 height 1536
click at [575, 395] on div "Compliance Tagging & Organization" at bounding box center [617, 392] width 240 height 42
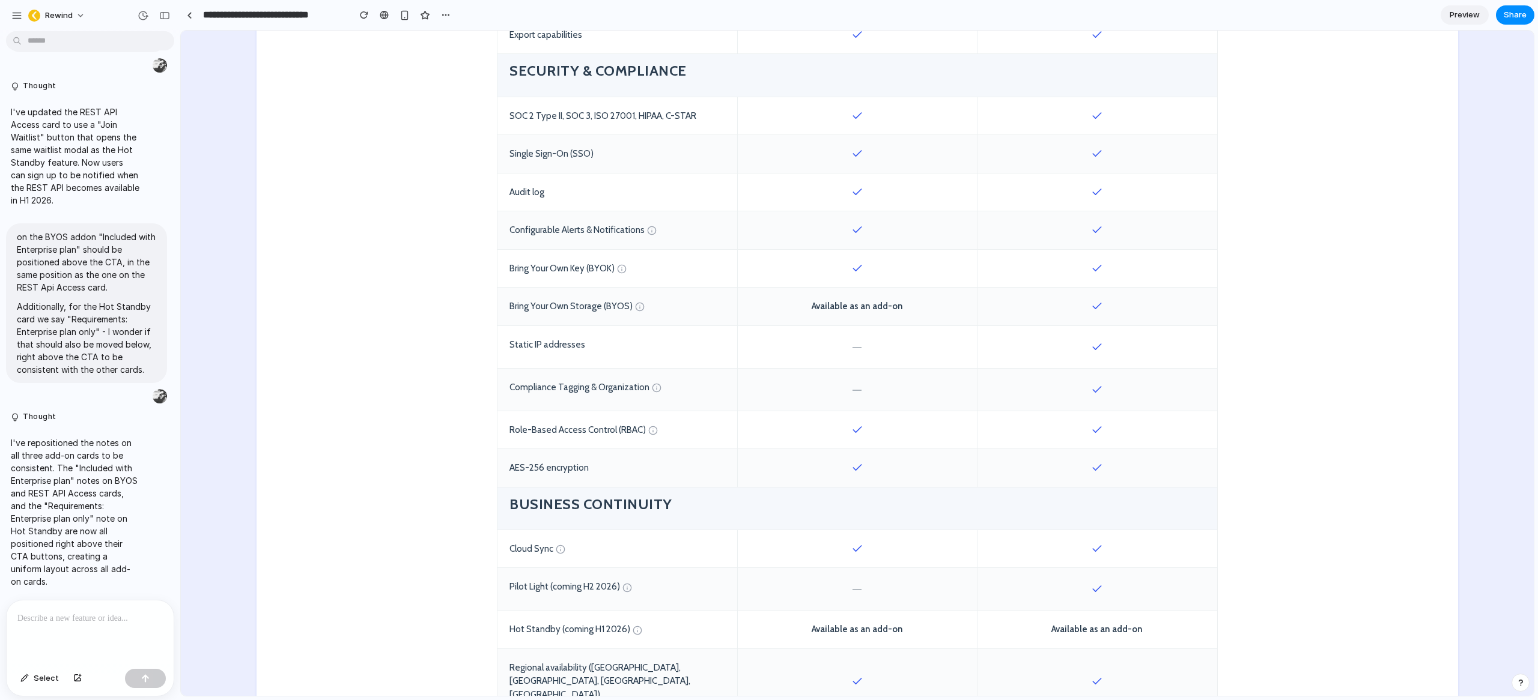
scroll to position [957, 0]
drag, startPoint x: 638, startPoint y: 432, endPoint x: 477, endPoint y: 432, distance: 160.4
click at [476, 432] on section "Feature/Capability STANDARD Operational backup and recovery Start Free Trial EN…" at bounding box center [856, 318] width 1201 height 1536
click at [1136, 426] on div at bounding box center [1097, 430] width 240 height 38
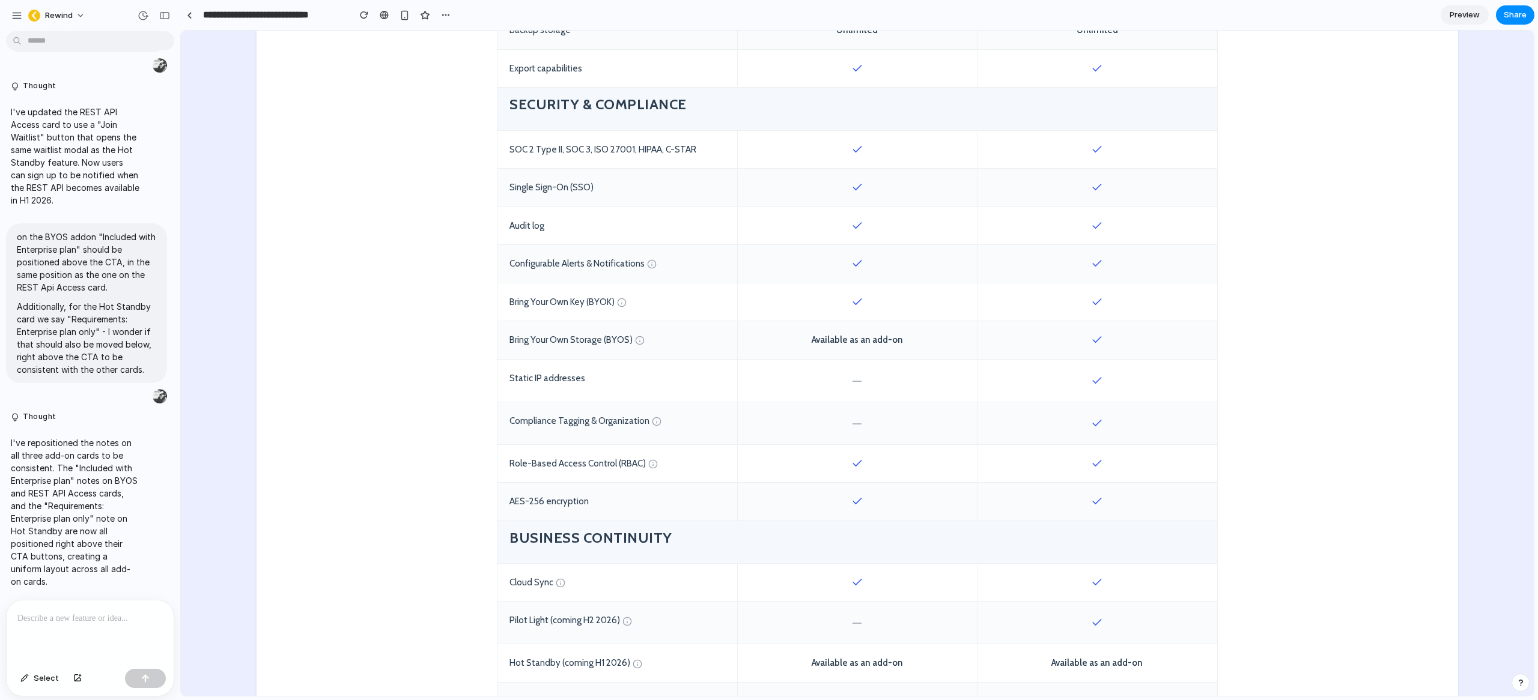
scroll to position [920, 0]
drag, startPoint x: 1112, startPoint y: 193, endPoint x: 800, endPoint y: 186, distance: 311.8
click at [808, 187] on div "Single Sign-On (SSO)" at bounding box center [857, 191] width 720 height 38
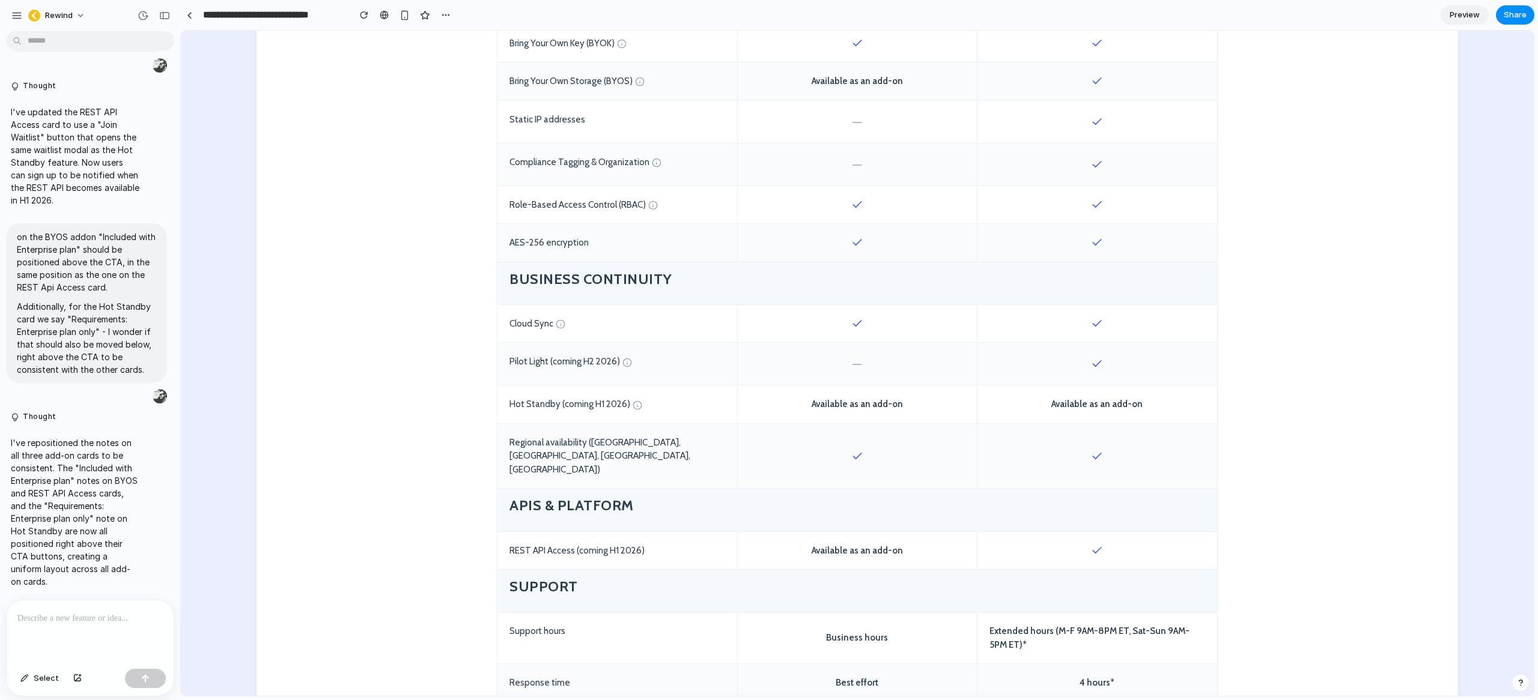
scroll to position [1198, 0]
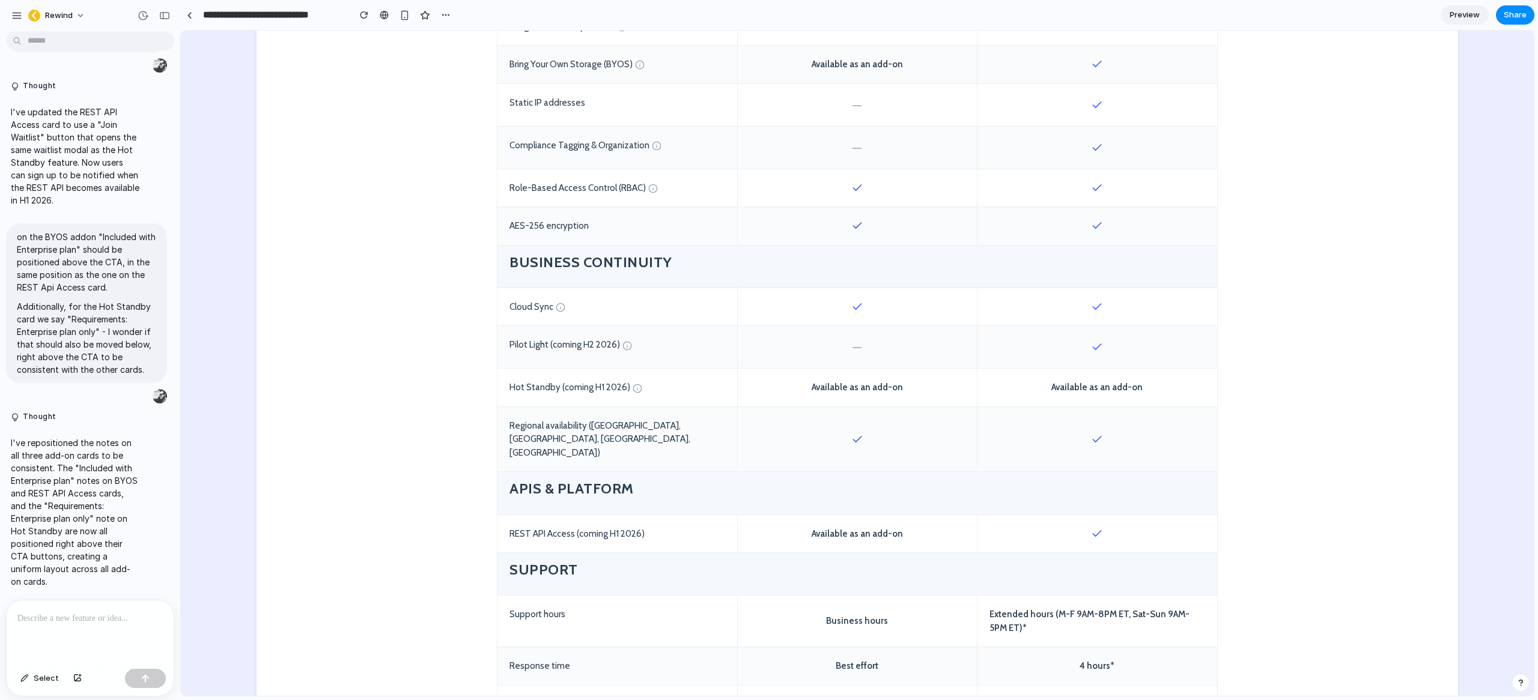
drag, startPoint x: 814, startPoint y: 308, endPoint x: 807, endPoint y: 308, distance: 7.8
click at [807, 308] on div at bounding box center [857, 307] width 240 height 38
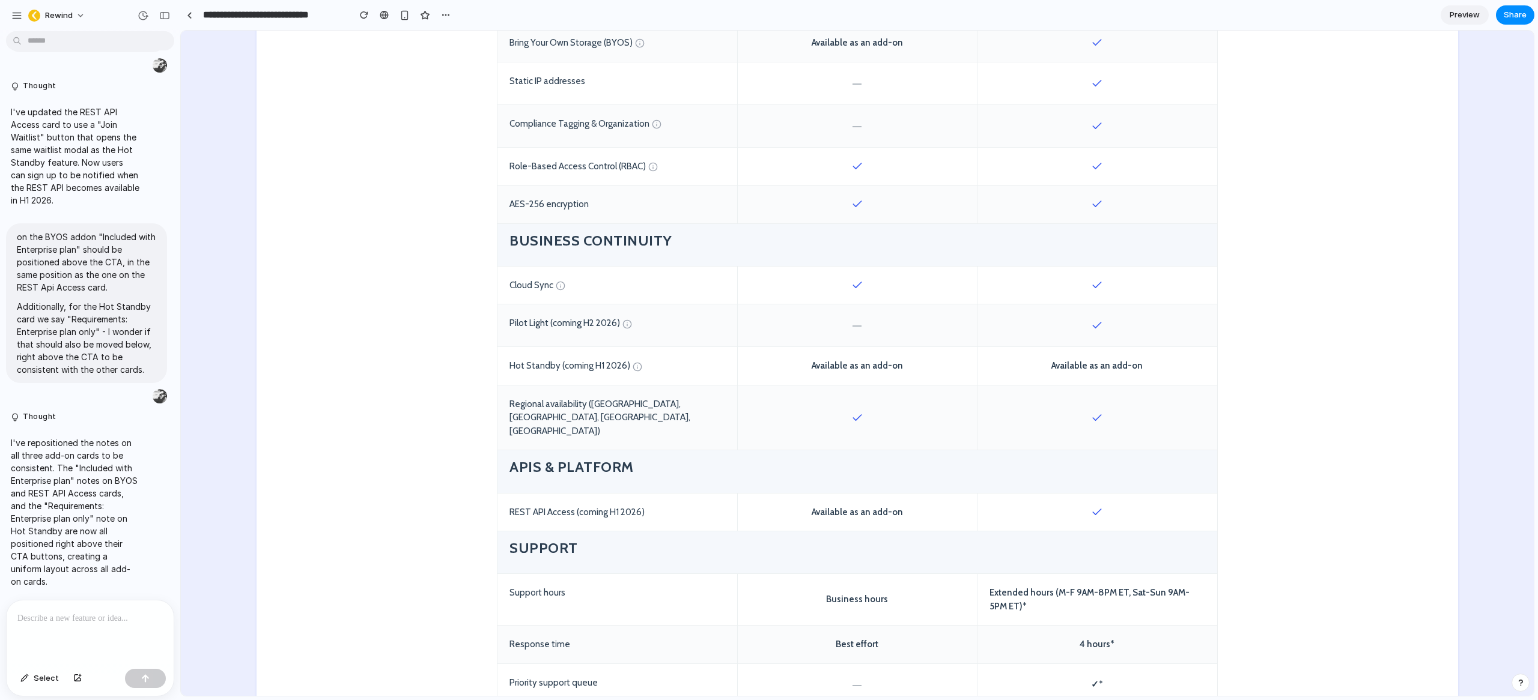
scroll to position [1230, 0]
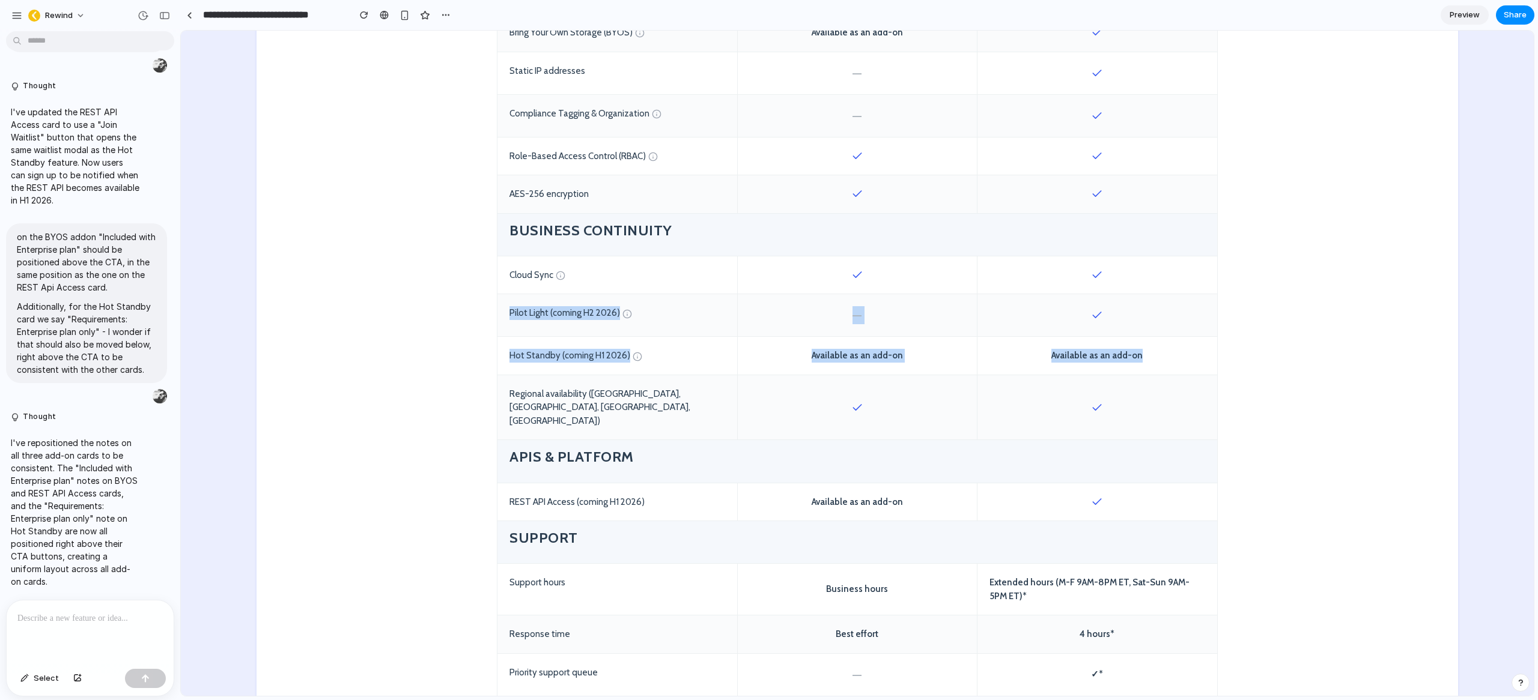
drag, startPoint x: 1176, startPoint y: 366, endPoint x: 495, endPoint y: 311, distance: 683.3
click at [497, 311] on div "Feature/Capability STANDARD Operational backup and recovery Start Free Trial EN…" at bounding box center [857, 26] width 721 height 1500
click at [530, 353] on div "Hot Standby (coming H1 2026)" at bounding box center [617, 356] width 240 height 38
click at [530, 352] on div "Hot Standby (coming H1 2026)" at bounding box center [617, 356] width 240 height 38
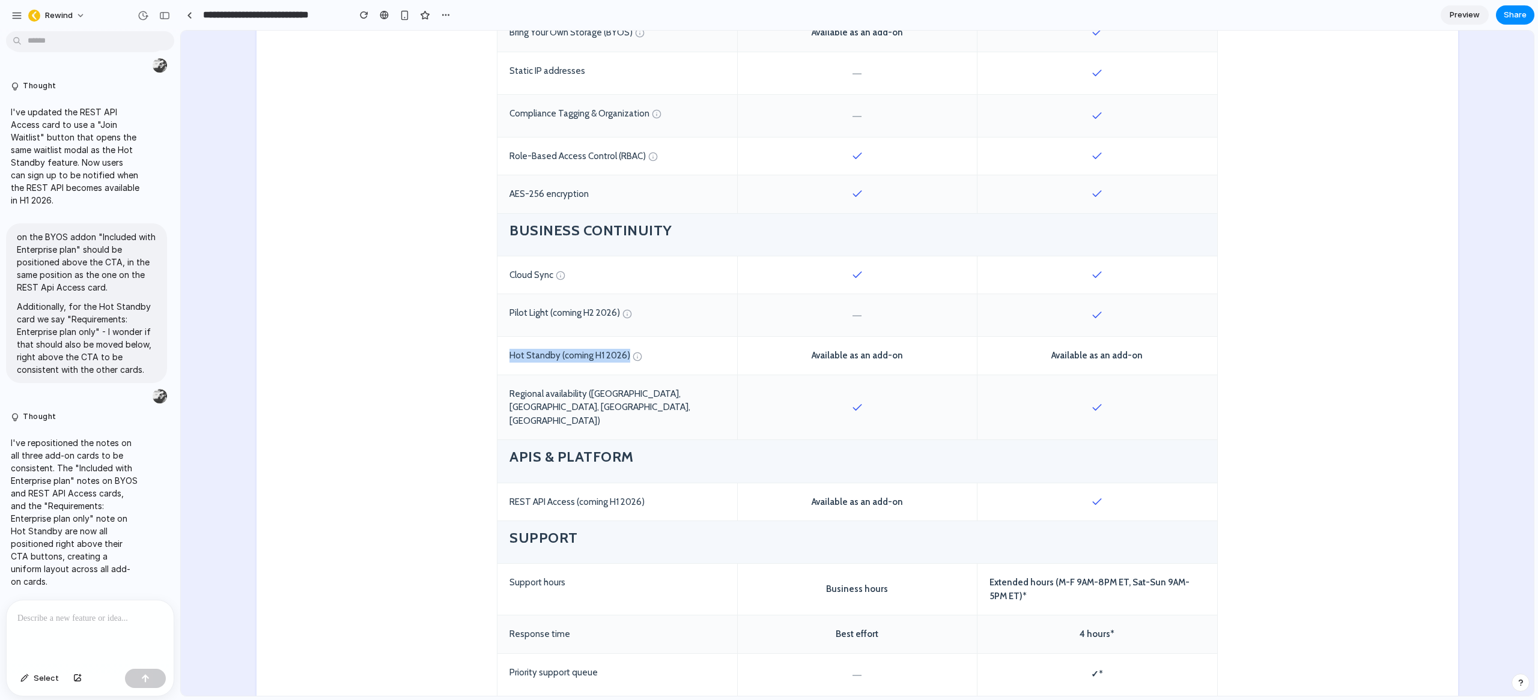
click at [533, 357] on div "Hot Standby (coming H1 2026)" at bounding box center [617, 356] width 240 height 38
drag, startPoint x: 507, startPoint y: 358, endPoint x: 622, endPoint y: 354, distance: 115.4
click at [622, 354] on div "Hot Standby (coming H1 2026)" at bounding box center [617, 356] width 240 height 38
drag, startPoint x: 1172, startPoint y: 356, endPoint x: 494, endPoint y: 309, distance: 679.7
click at [497, 309] on div "Feature/Capability STANDARD Operational backup and recovery Start Free Trial EN…" at bounding box center [857, 26] width 721 height 1500
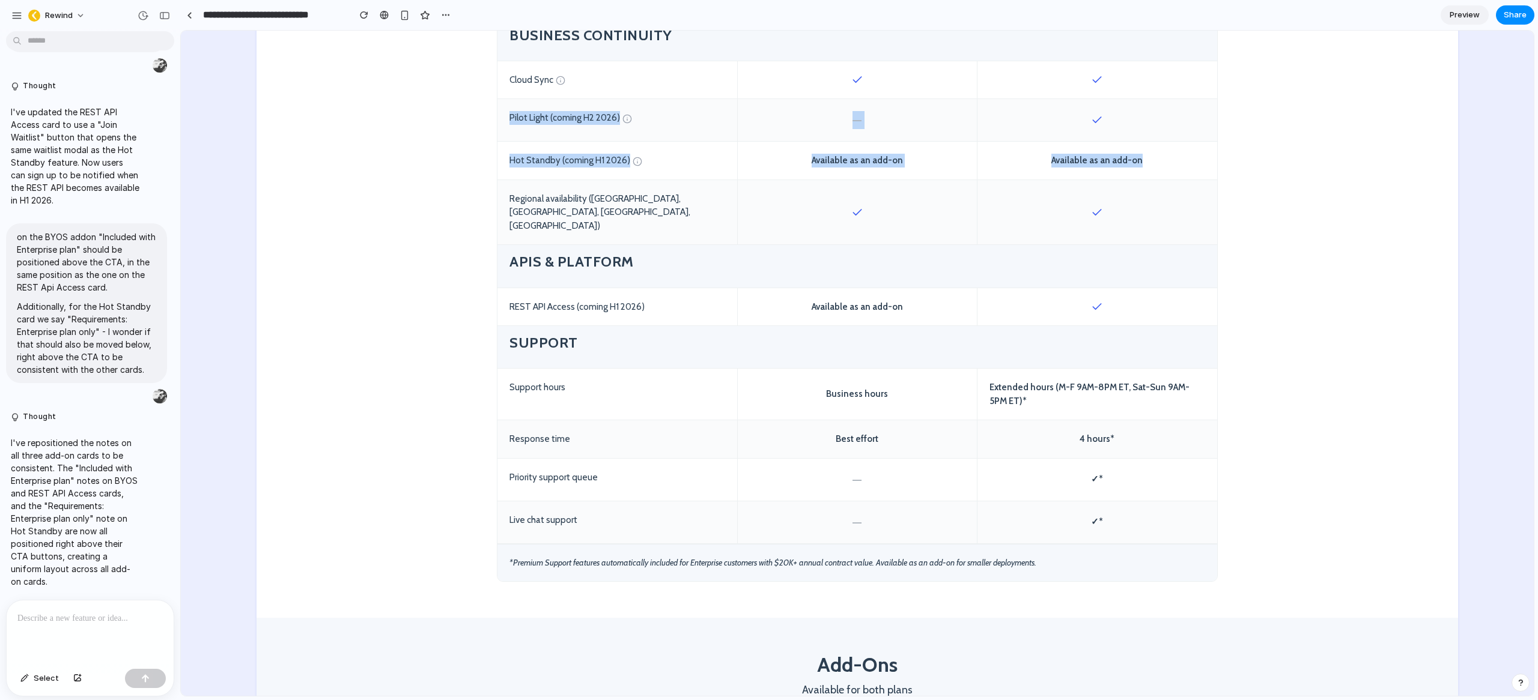
scroll to position [1447, 0]
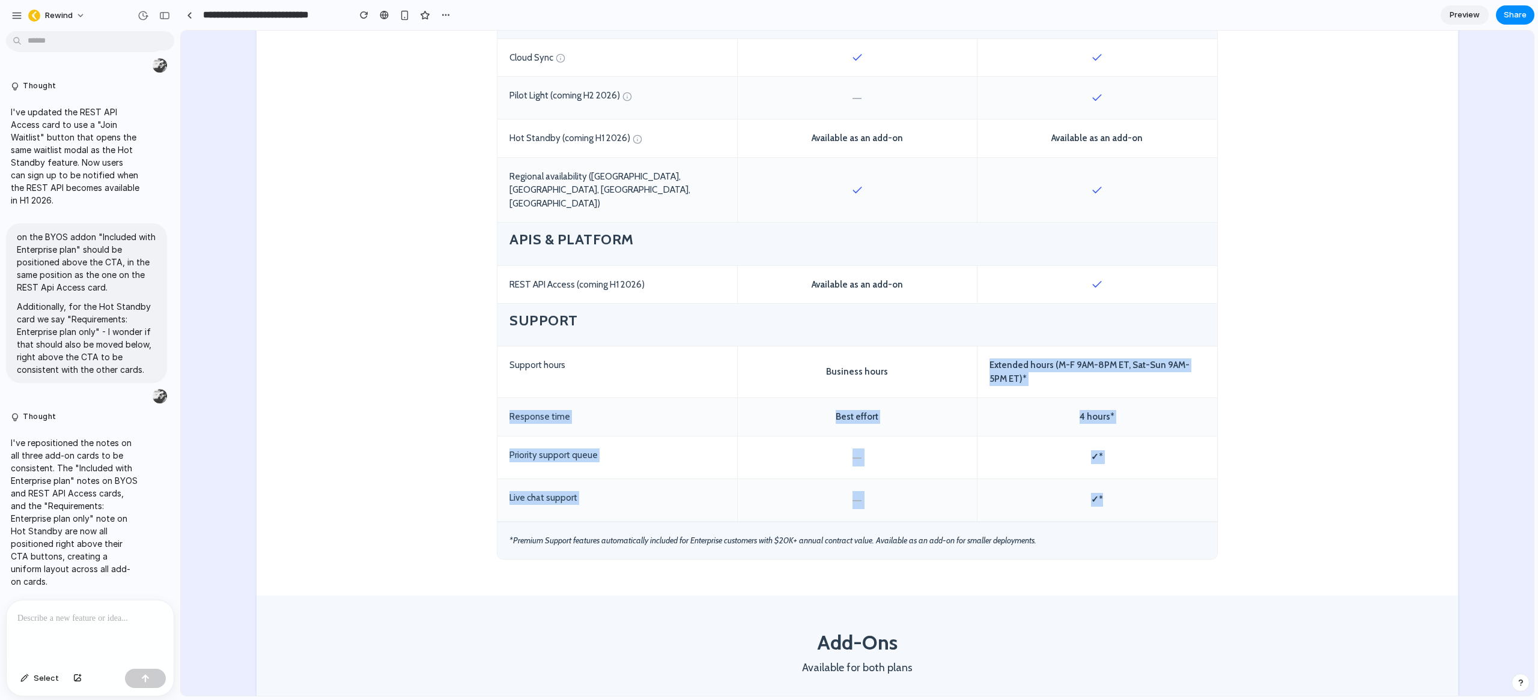
drag, startPoint x: 1114, startPoint y: 485, endPoint x: 987, endPoint y: 329, distance: 201.5
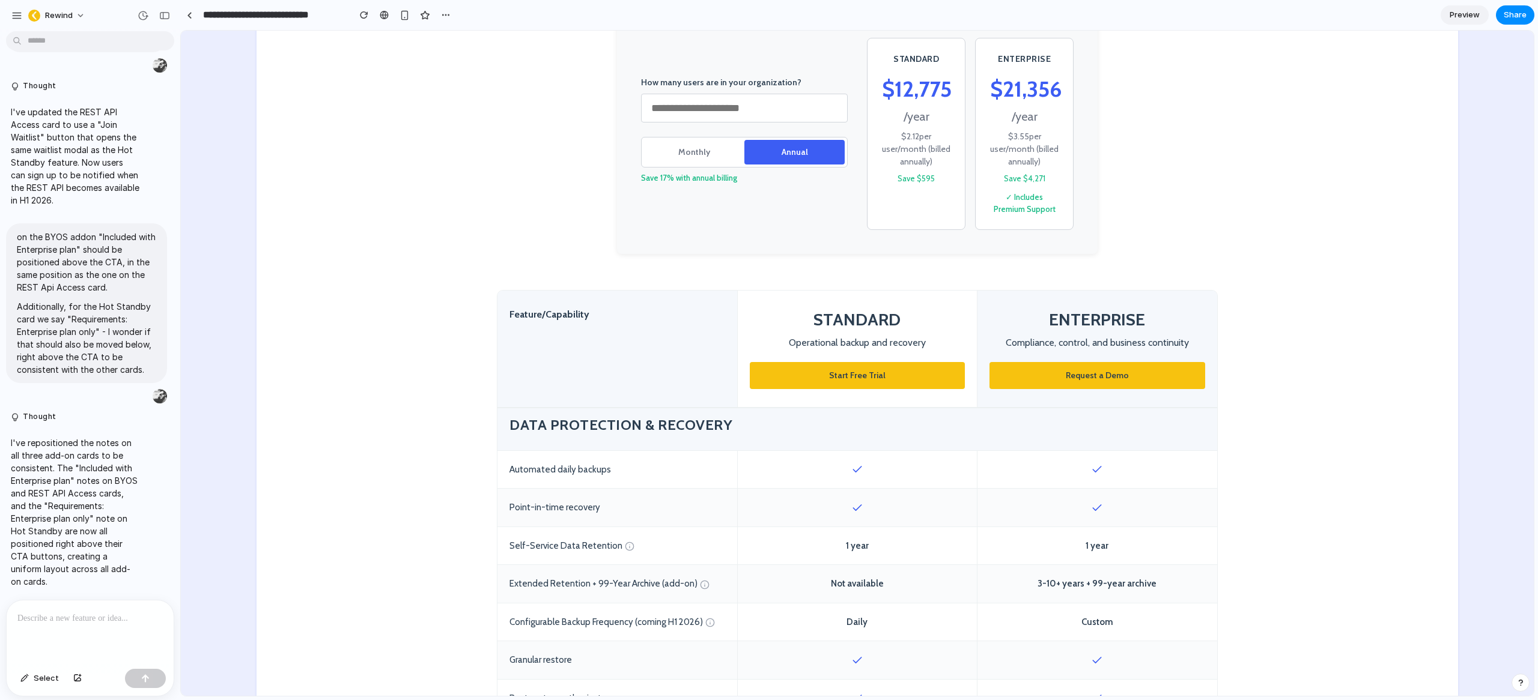
scroll to position [213, 0]
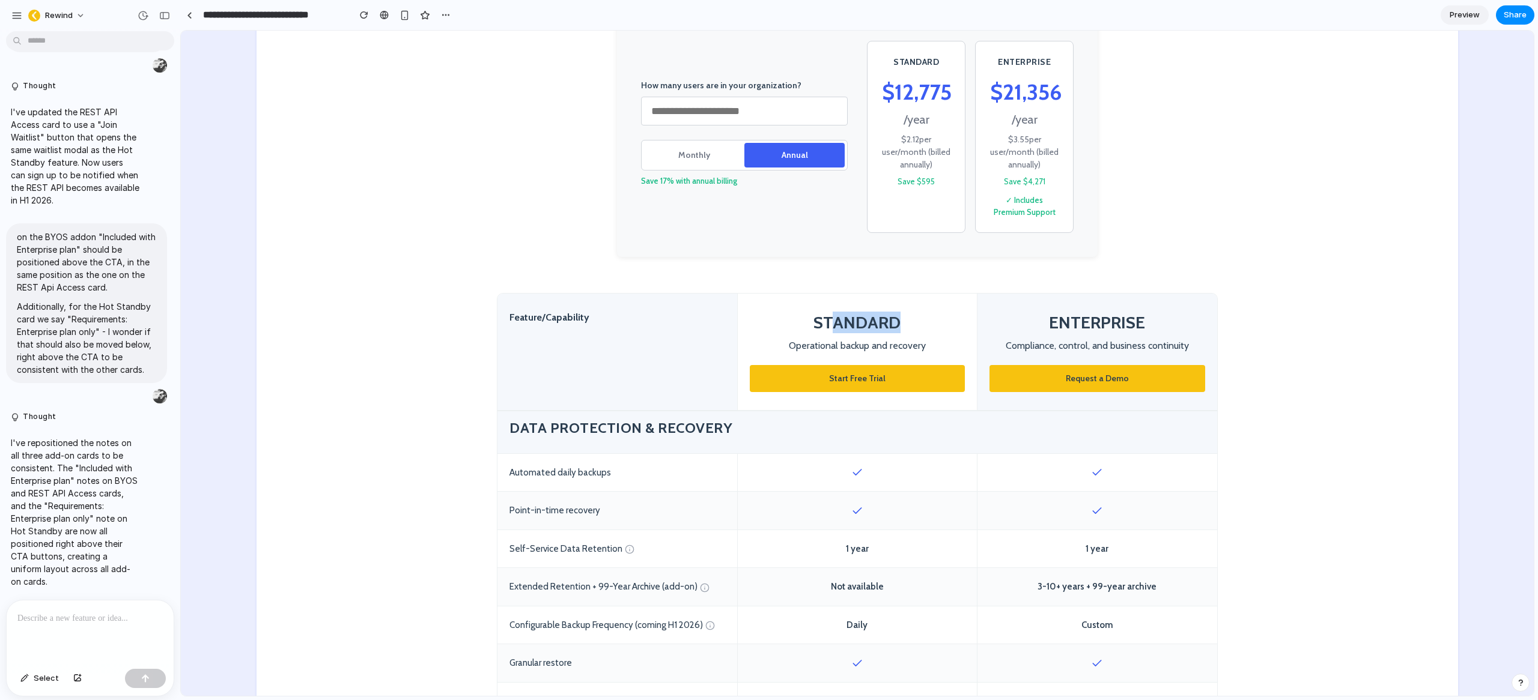
drag, startPoint x: 826, startPoint y: 321, endPoint x: 895, endPoint y: 323, distance: 68.5
click at [895, 323] on h3 "STANDARD" at bounding box center [857, 323] width 214 height 22
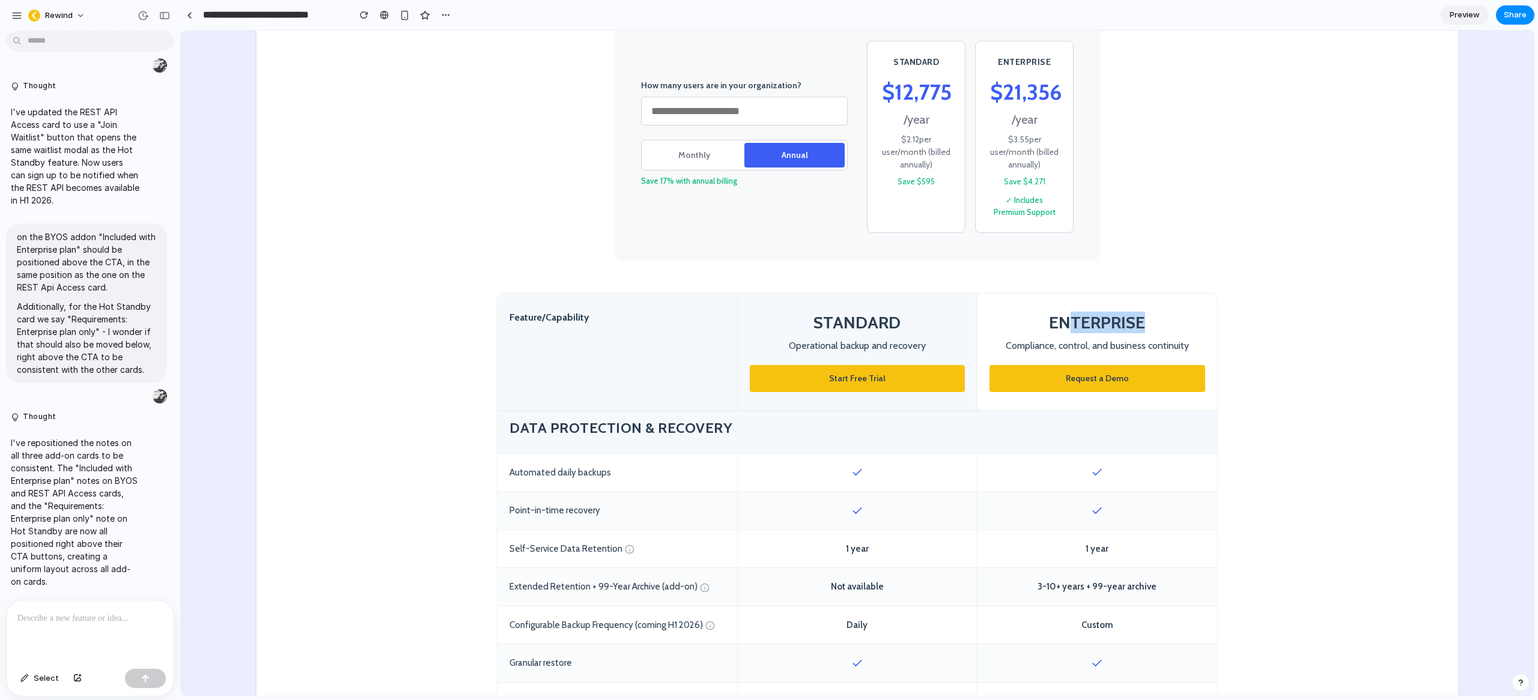
drag, startPoint x: 1066, startPoint y: 318, endPoint x: 1170, endPoint y: 321, distance: 104.0
click at [1170, 321] on h3 "ENTERPRISE" at bounding box center [1097, 323] width 216 height 22
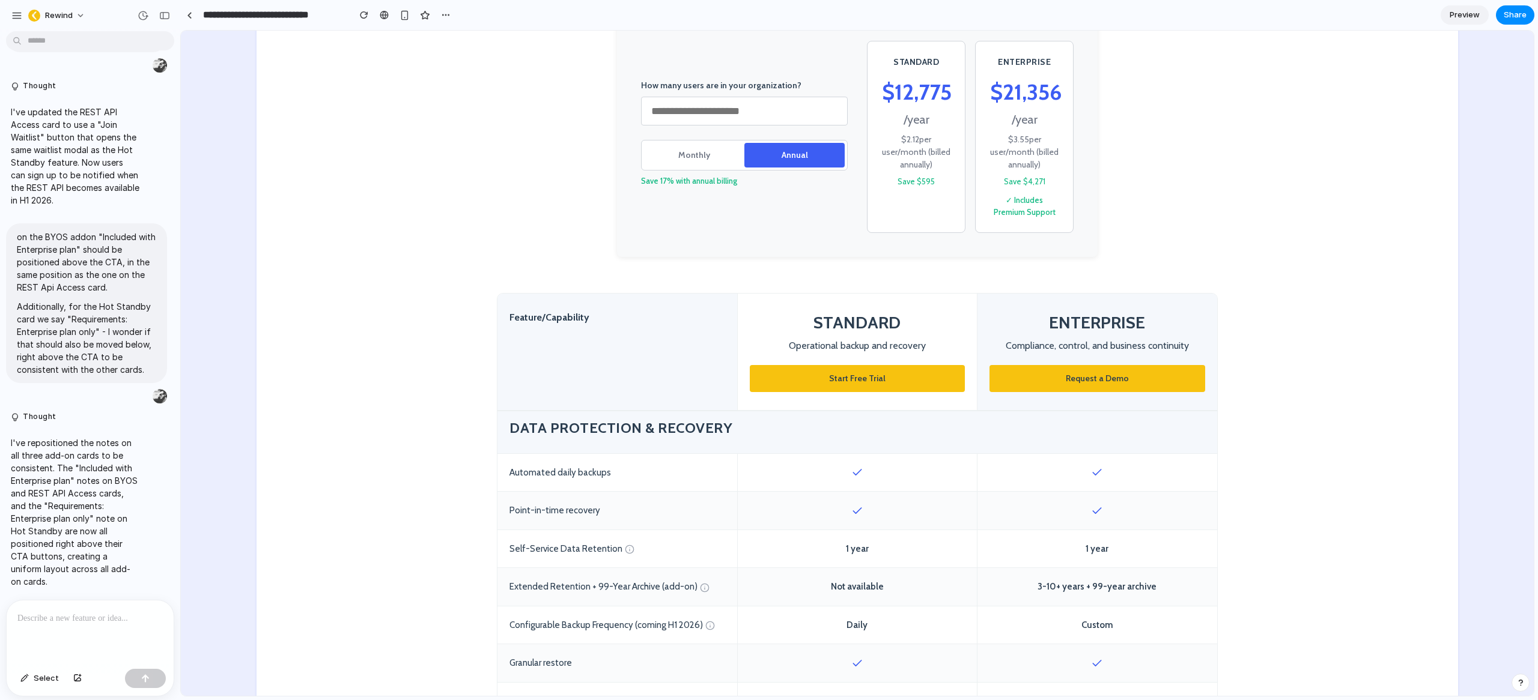
click at [834, 327] on h3 "STANDARD" at bounding box center [857, 323] width 214 height 22
click at [829, 327] on h3 "STANDARD" at bounding box center [857, 323] width 214 height 22
click at [841, 327] on h3 "STANDARD" at bounding box center [857, 323] width 214 height 22
click at [840, 327] on h3 "STANDARD" at bounding box center [857, 323] width 214 height 22
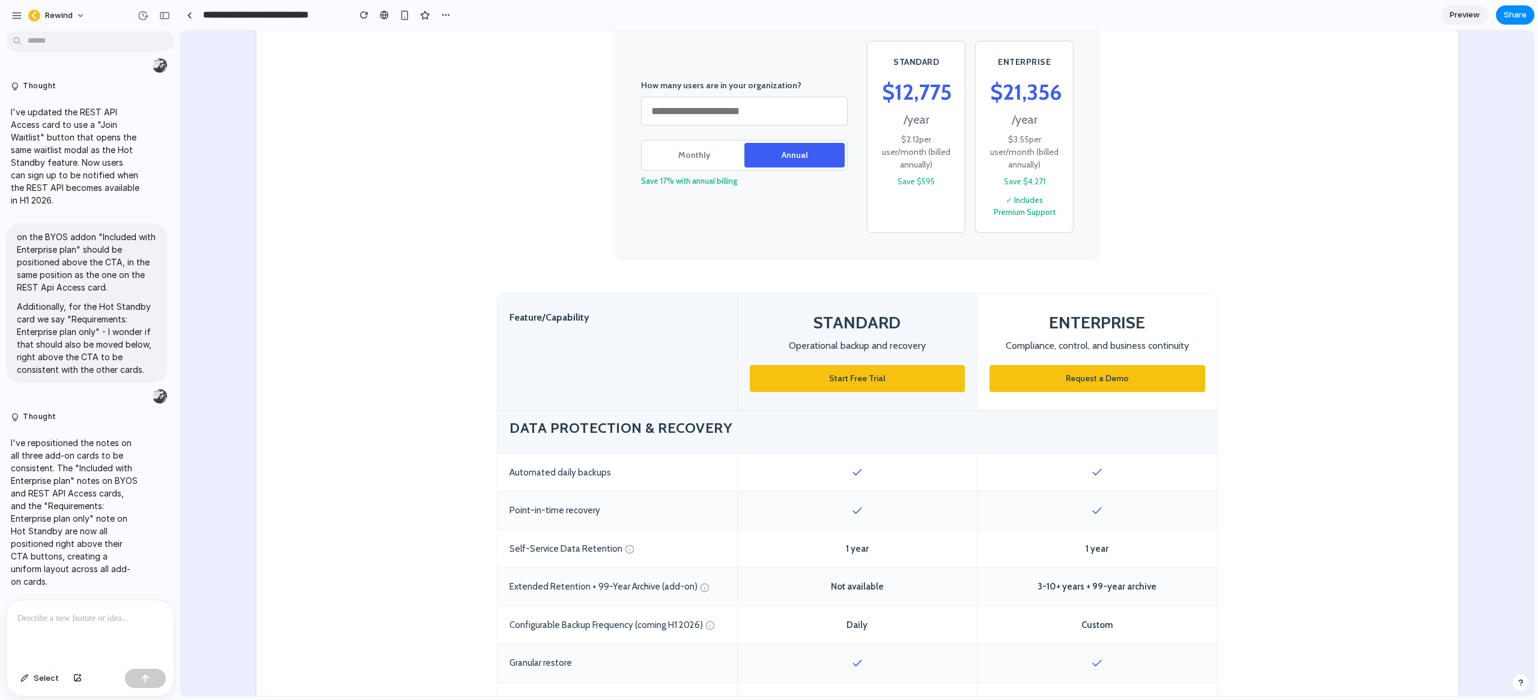
click at [1092, 318] on h3 "ENTERPRISE" at bounding box center [1097, 323] width 216 height 22
click at [1092, 319] on h3 "ENTERPRISE" at bounding box center [1097, 323] width 216 height 22
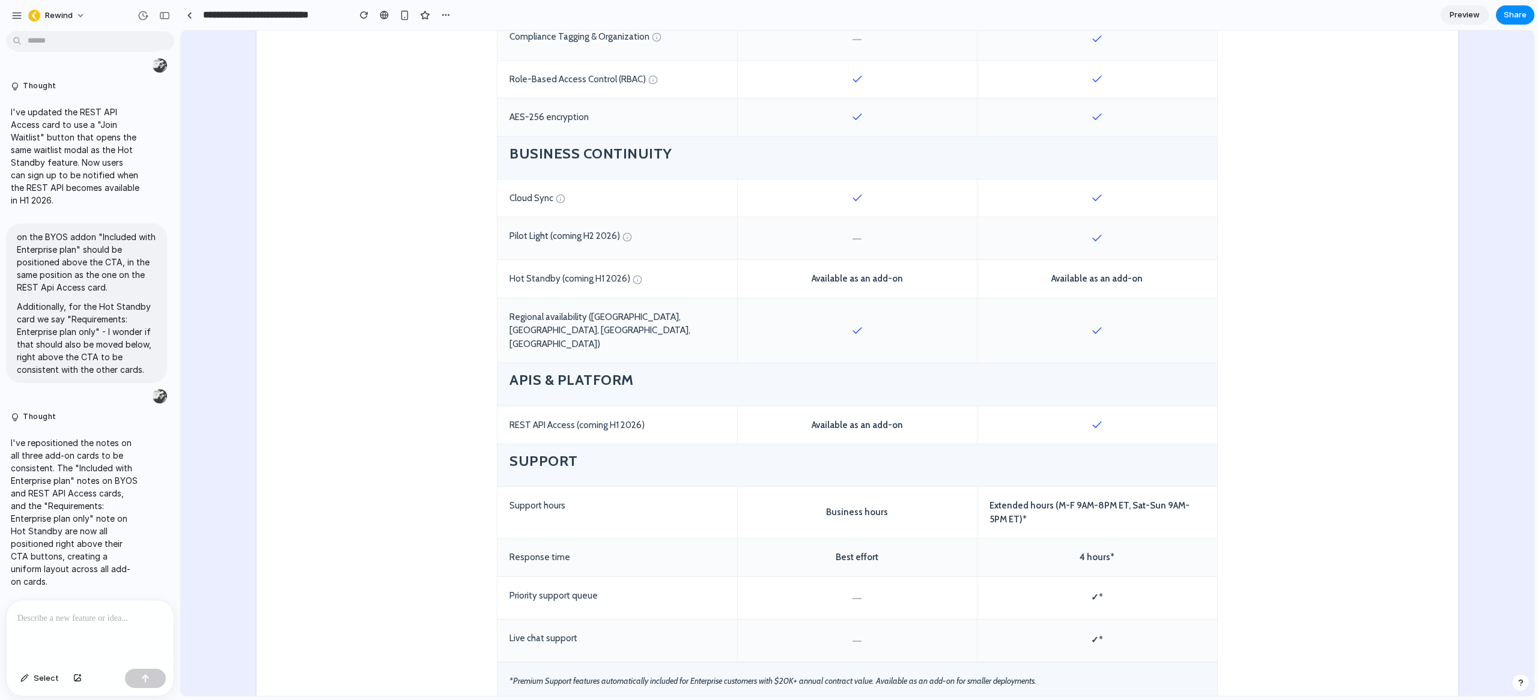
scroll to position [1315, 0]
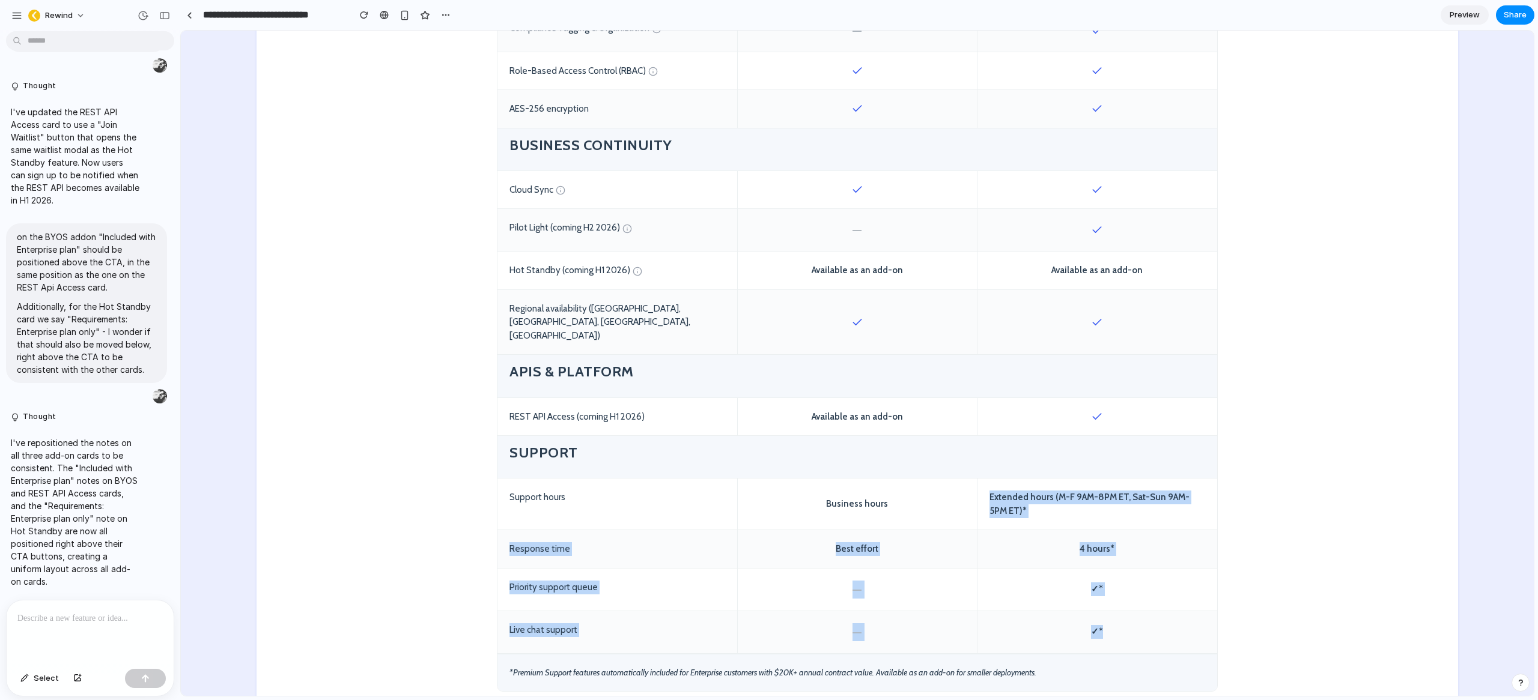
drag, startPoint x: 979, startPoint y: 468, endPoint x: 1169, endPoint y: 604, distance: 234.2
drag, startPoint x: 1169, startPoint y: 605, endPoint x: 1154, endPoint y: 606, distance: 15.1
click at [1168, 611] on div "✓*" at bounding box center [1097, 632] width 240 height 42
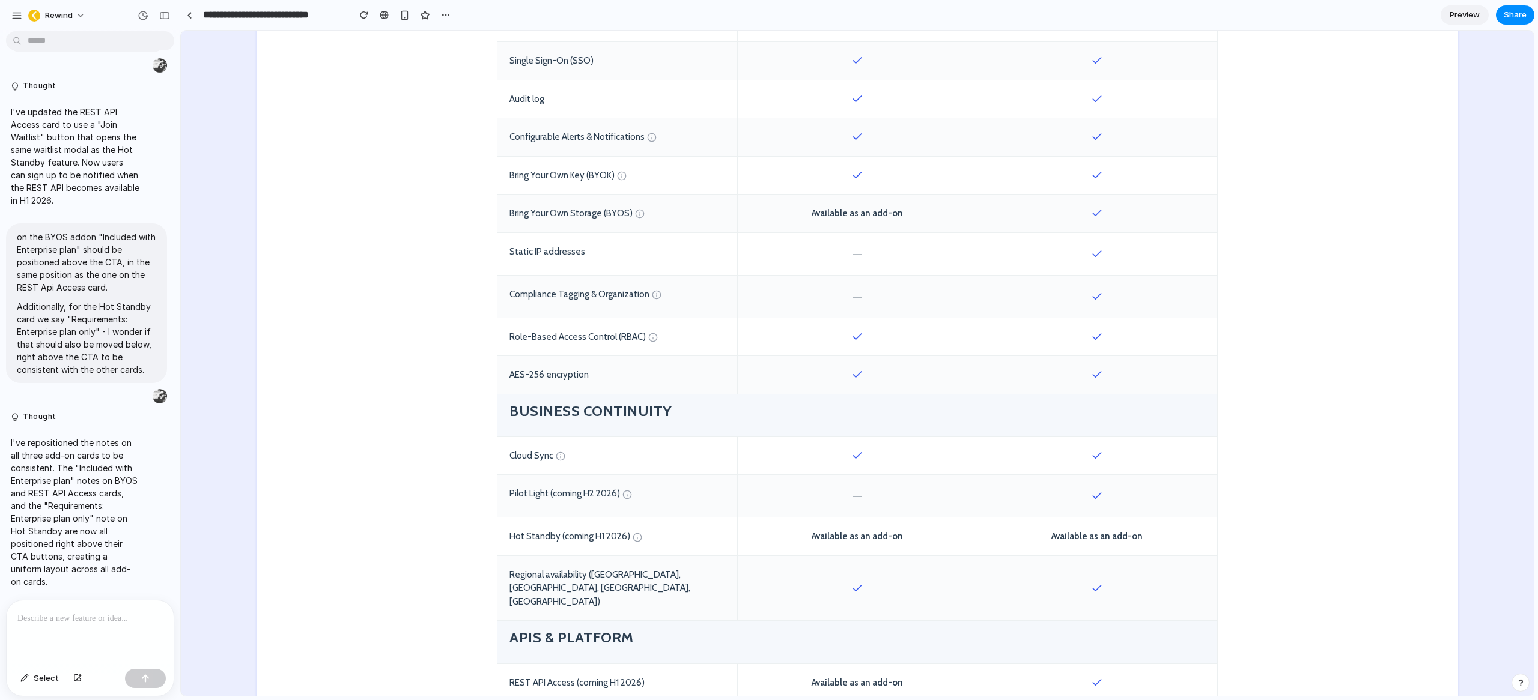
scroll to position [842, 0]
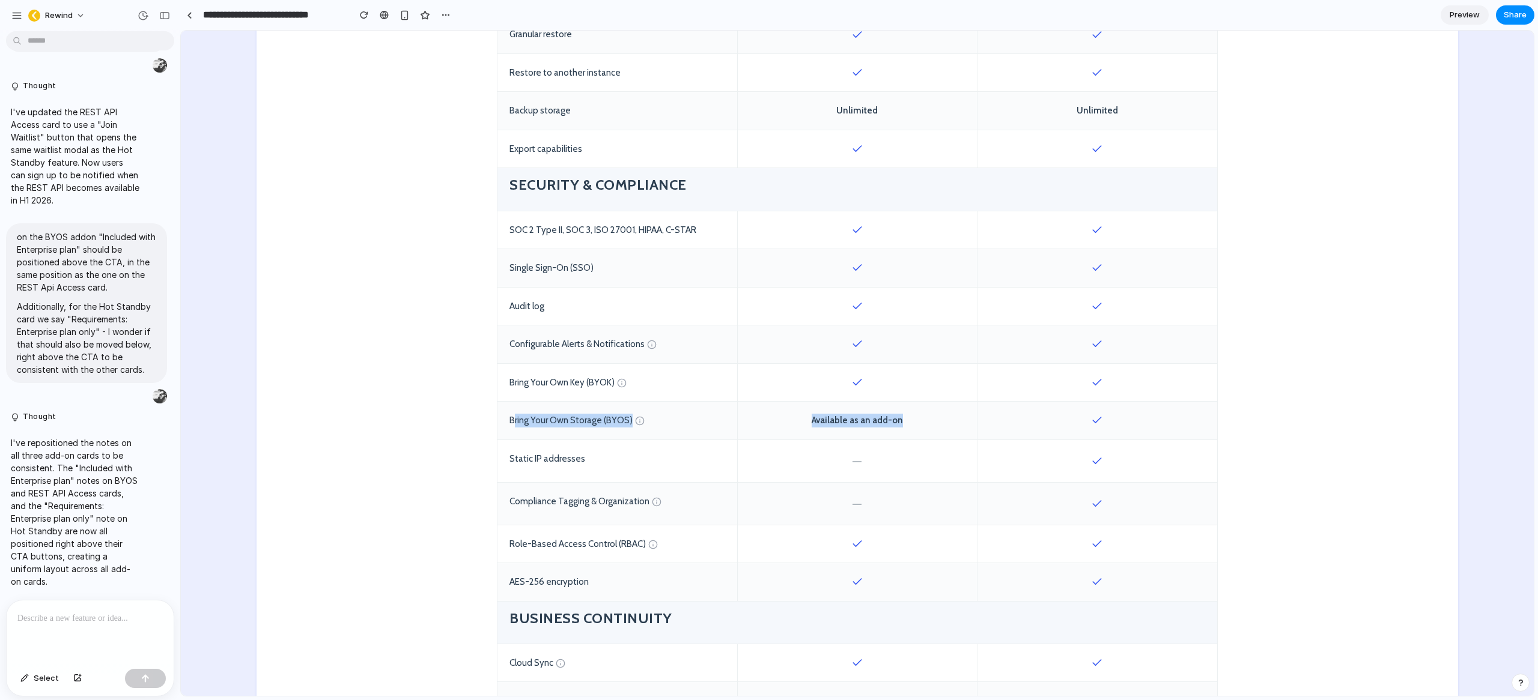
drag, startPoint x: 909, startPoint y: 423, endPoint x: 511, endPoint y: 420, distance: 398.2
click at [511, 420] on div "Bring Your Own Storage (BYOS) Available as an add-on" at bounding box center [857, 421] width 720 height 38
click at [863, 424] on div "Available as an add-on" at bounding box center [857, 421] width 240 height 38
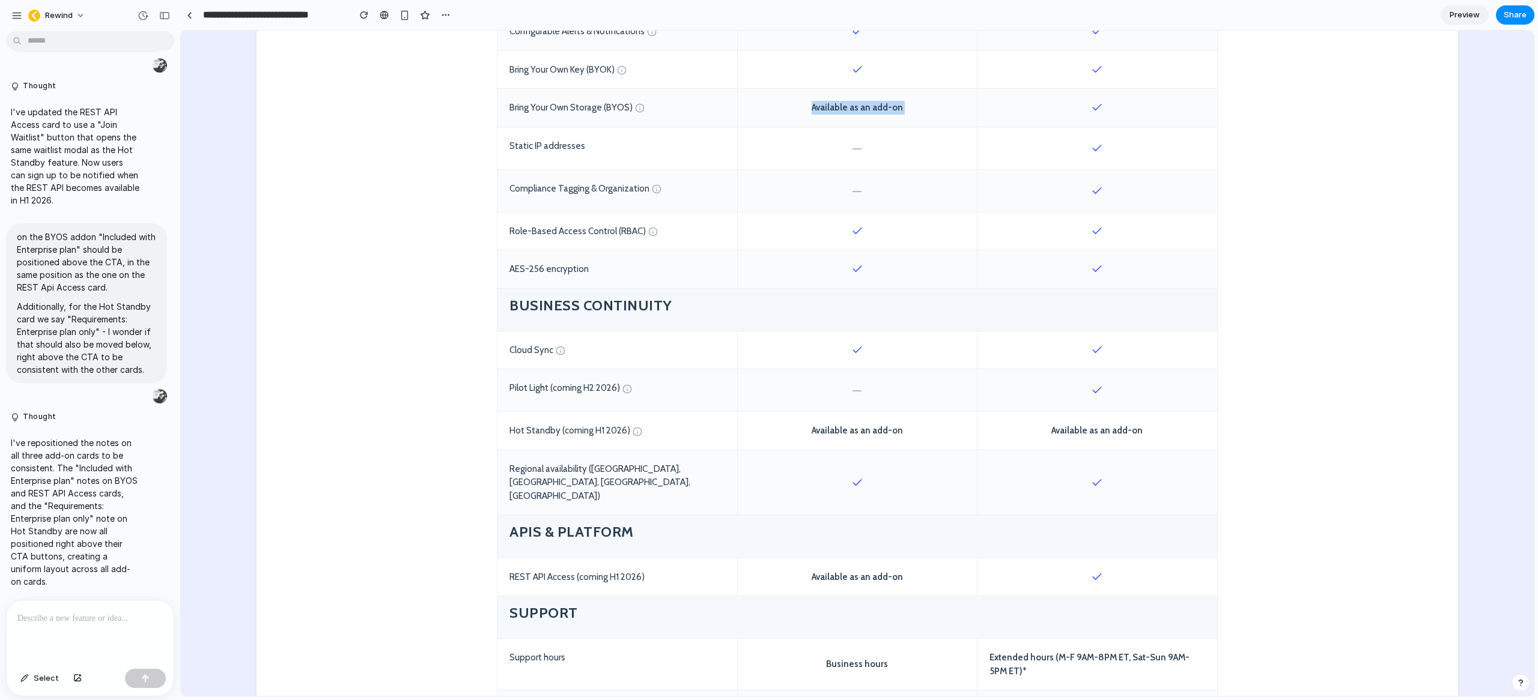
scroll to position [1156, 0]
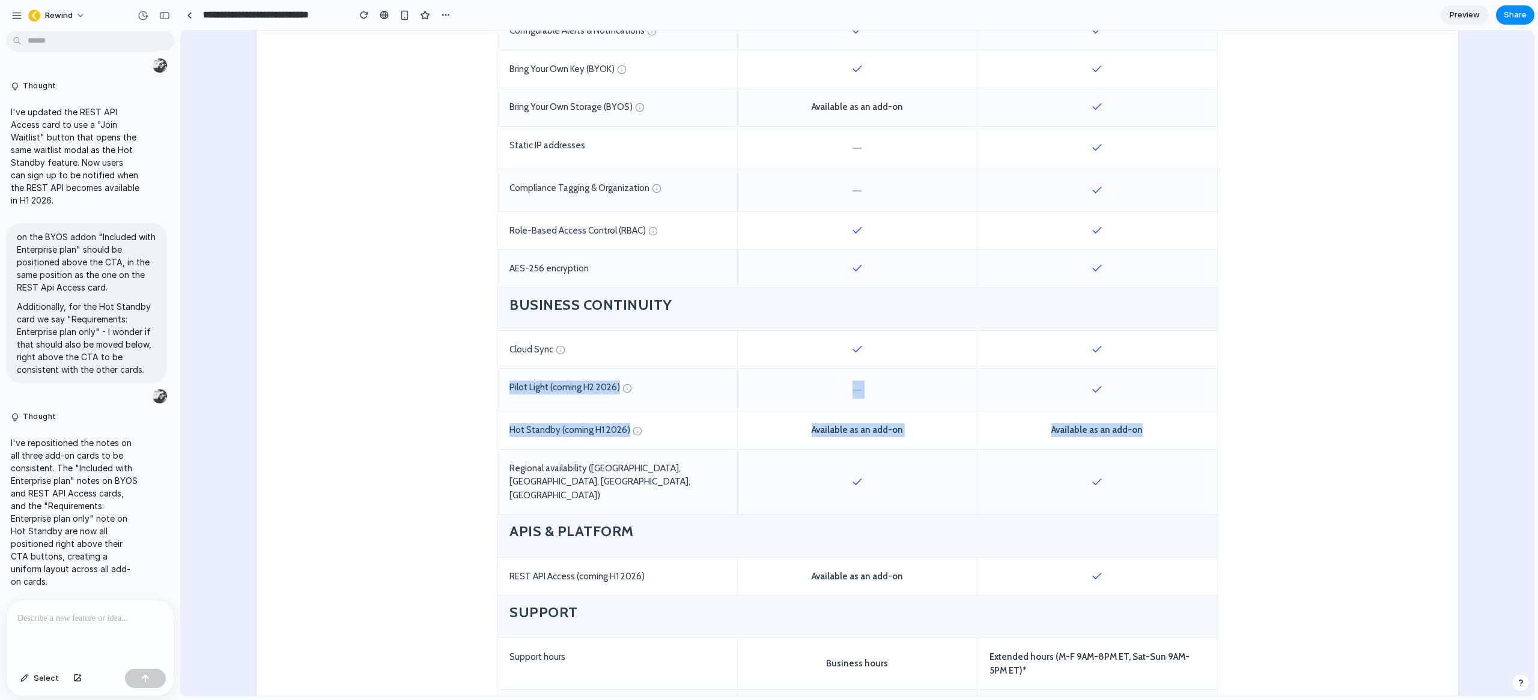
drag, startPoint x: 1153, startPoint y: 430, endPoint x: 501, endPoint y: 384, distance: 653.2
click at [501, 384] on div "Feature/Capability STANDARD Operational backup and recovery Start Free Trial EN…" at bounding box center [857, 101] width 721 height 1500
click at [586, 430] on div "Hot Standby (coming H1 2026)" at bounding box center [617, 430] width 240 height 38
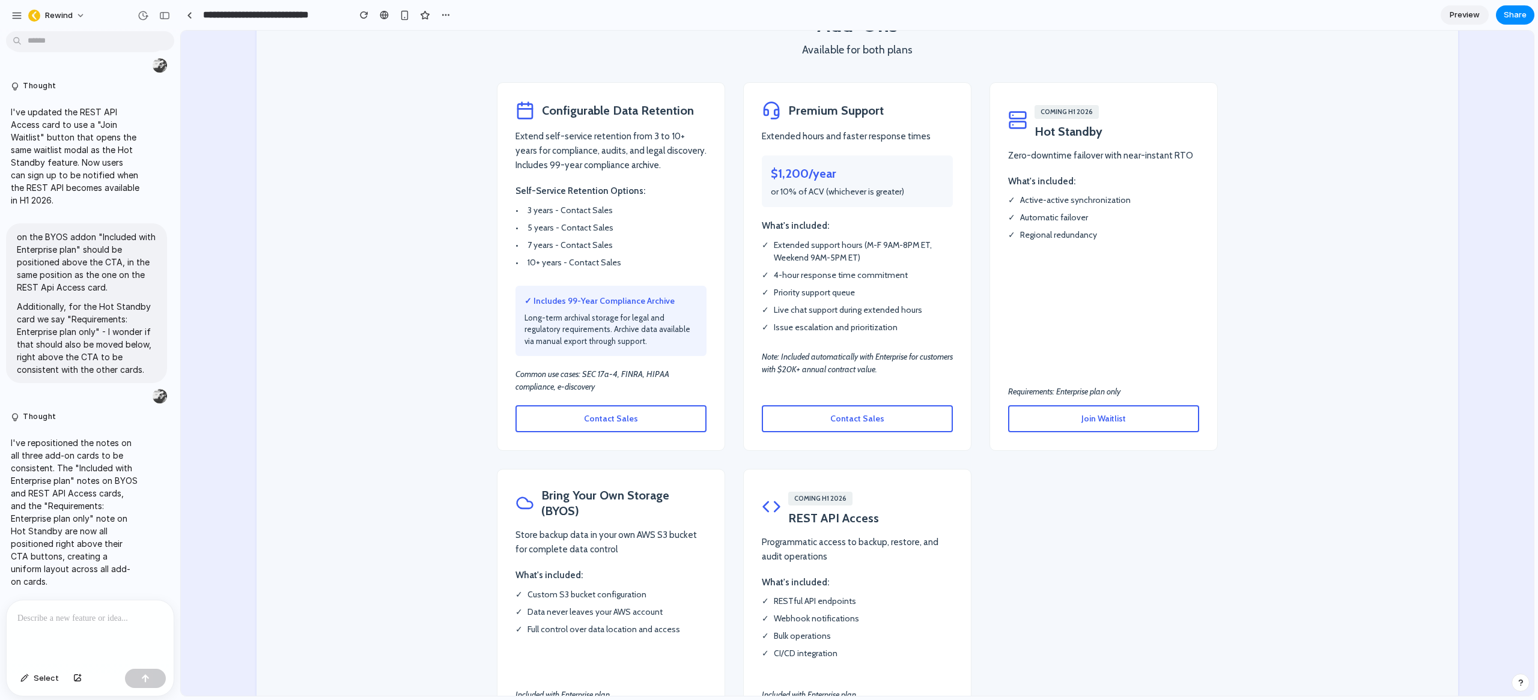
scroll to position [2051, 0]
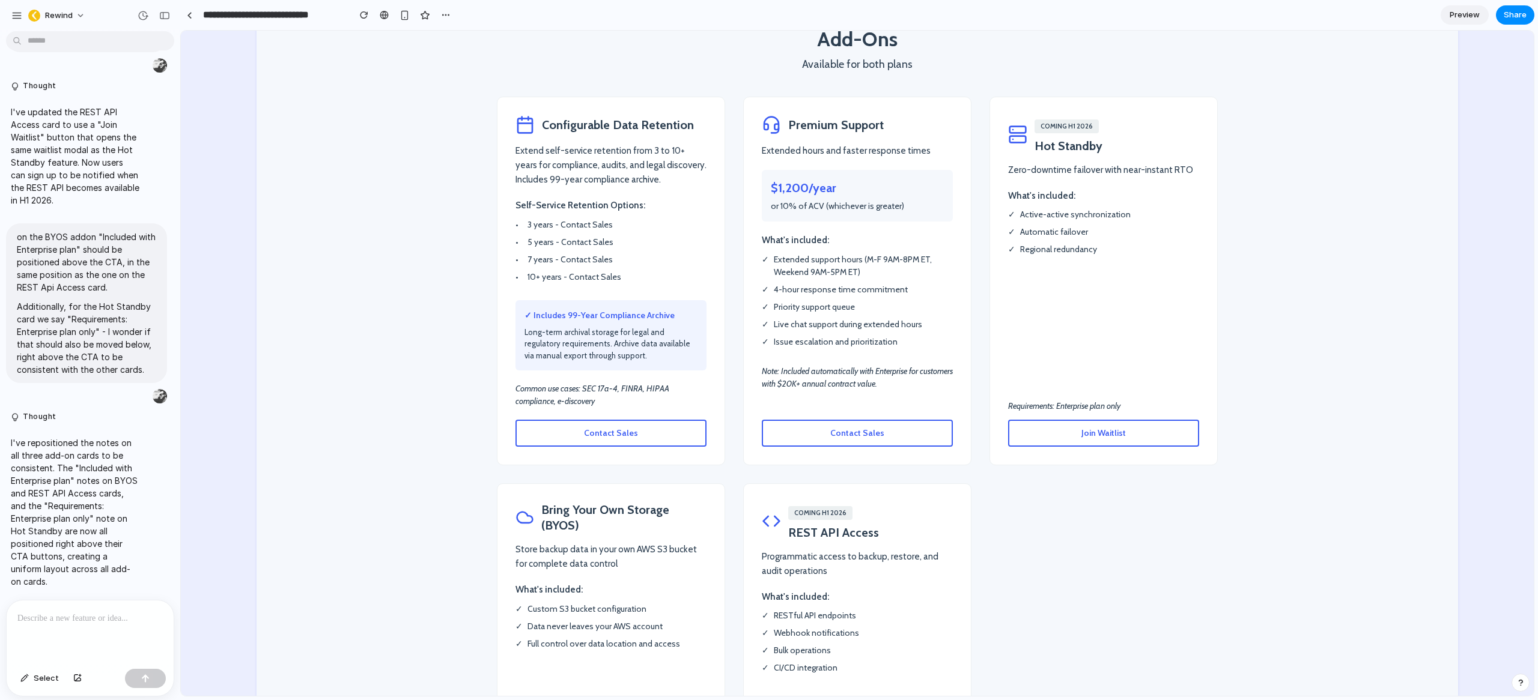
click at [1094, 428] on span "Join Waitlist" at bounding box center [1103, 433] width 44 height 11
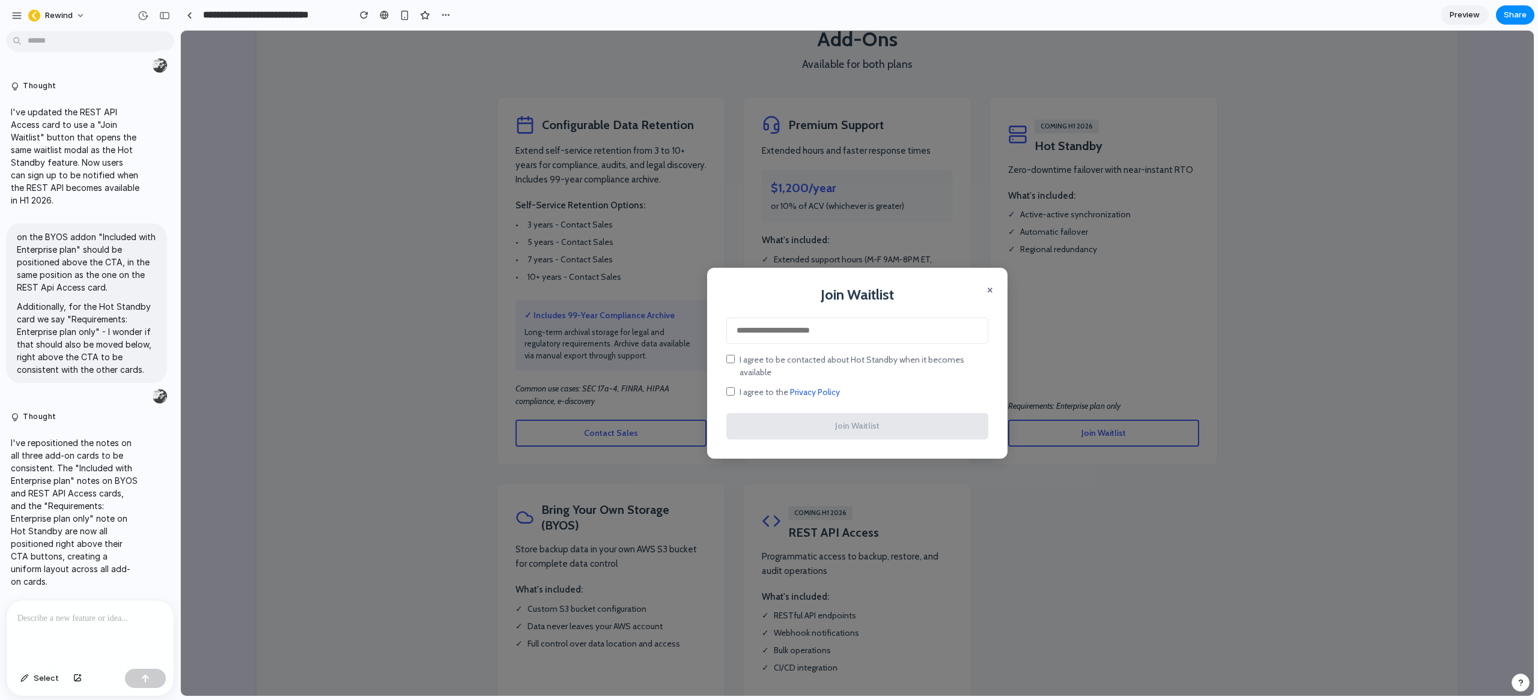
click at [981, 295] on div "× Join Waitlist I agree to be contacted about Hot Standby when it becomes avail…" at bounding box center [857, 363] width 300 height 190
click at [987, 295] on button "×" at bounding box center [990, 289] width 6 height 14
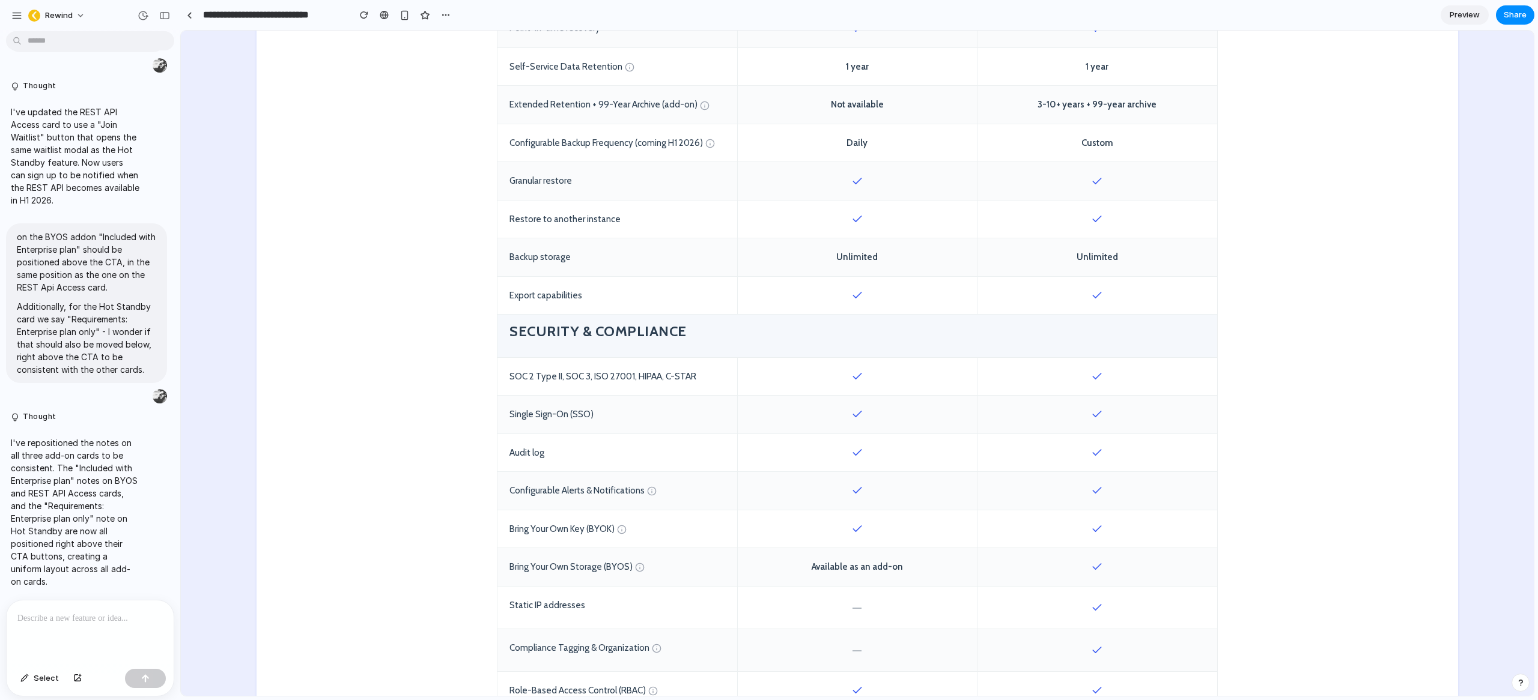
scroll to position [727, 0]
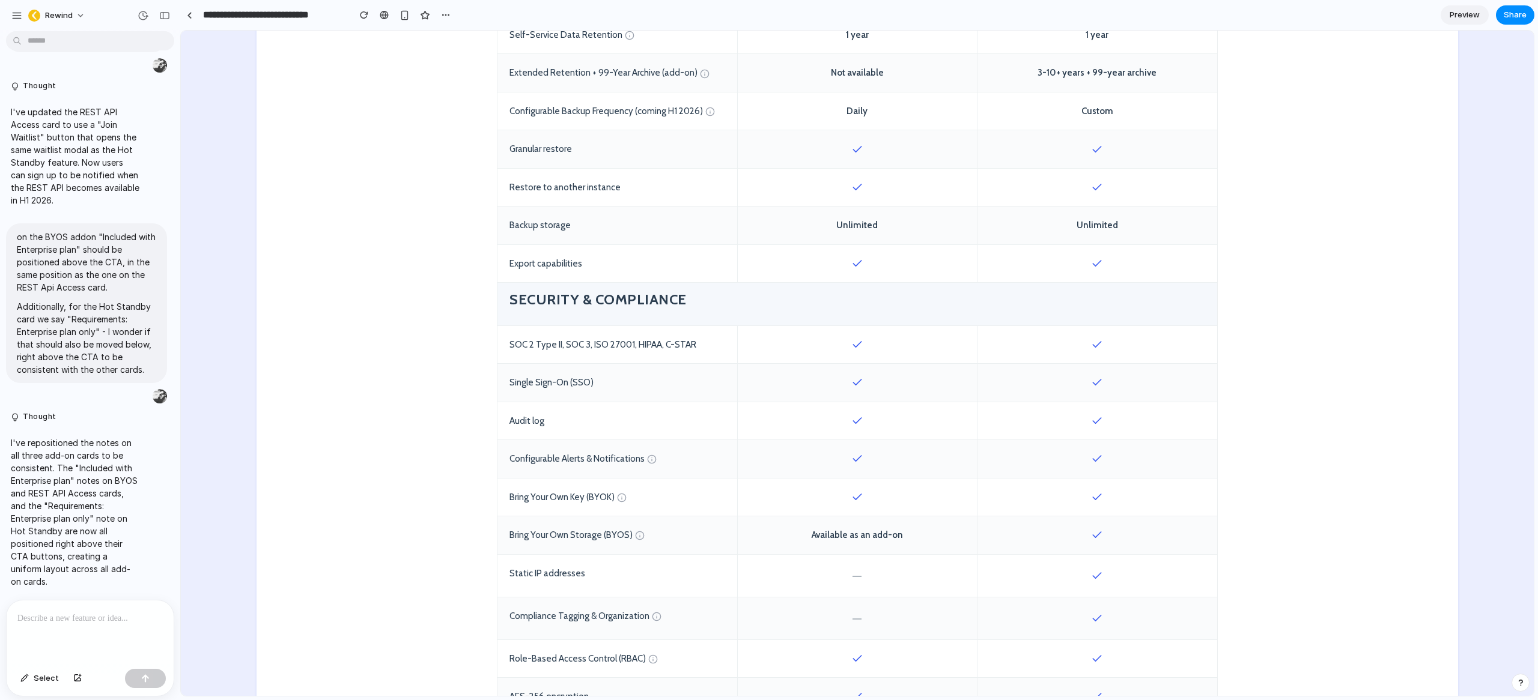
drag, startPoint x: 879, startPoint y: 498, endPoint x: 848, endPoint y: 501, distance: 30.8
click at [848, 501] on div at bounding box center [857, 498] width 240 height 38
click at [1464, 19] on span "Preview" at bounding box center [1464, 15] width 30 height 12
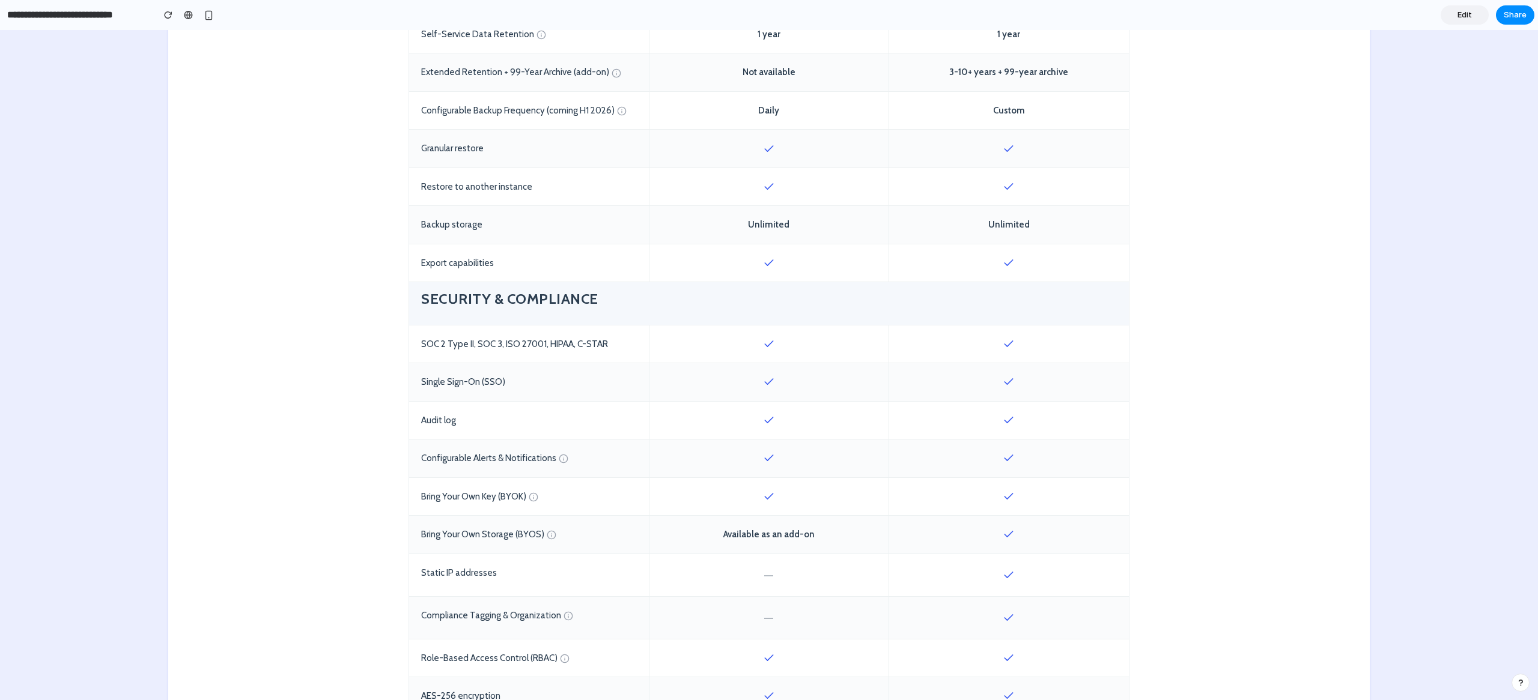
click at [1202, 258] on section "Feature/Capability STANDARD Operational backup and recovery Start Free Trial EN…" at bounding box center [768, 546] width 1201 height 1536
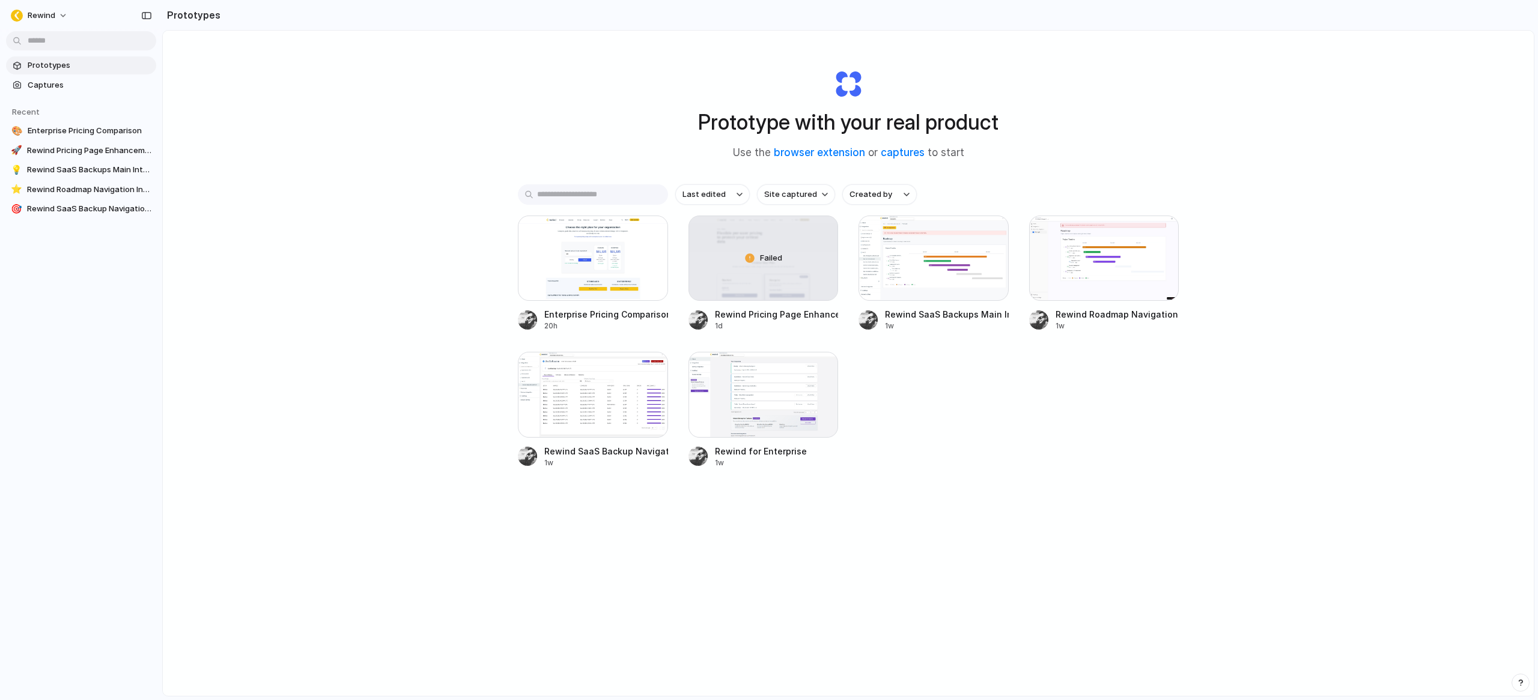
click at [950, 485] on div "Last edited Site captured Created by Enterprise Pricing Comparison 20h Failed R…" at bounding box center [848, 363] width 661 height 359
click at [776, 411] on div at bounding box center [763, 394] width 150 height 85
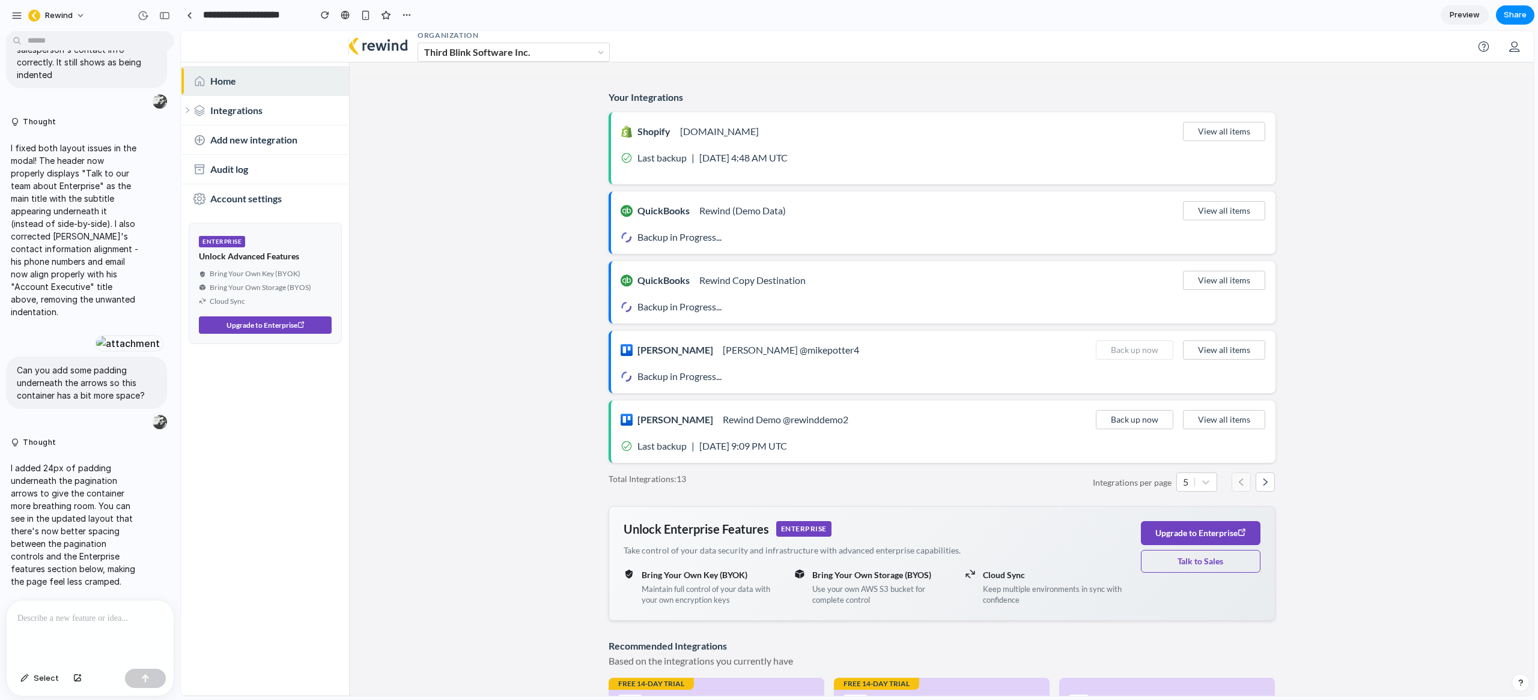
scroll to position [5, 0]
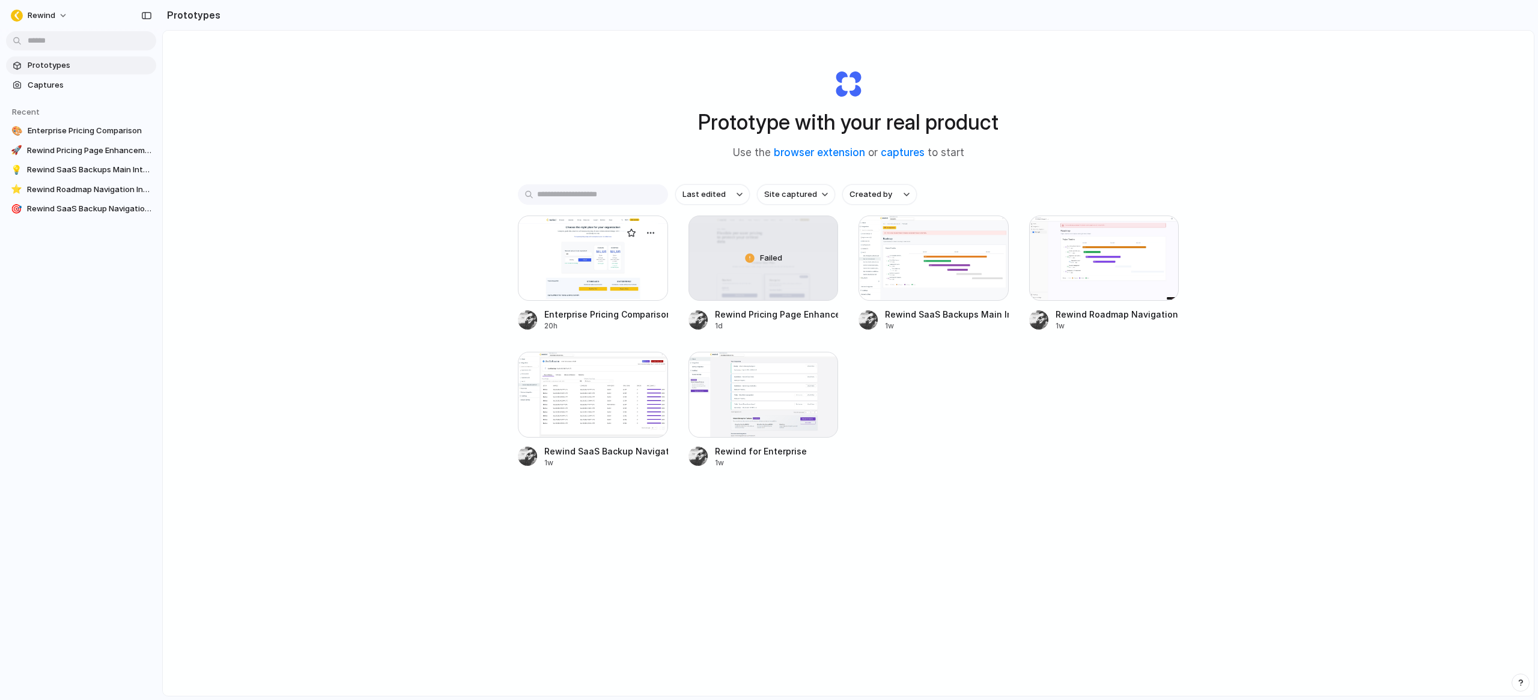
click at [593, 259] on div at bounding box center [593, 258] width 150 height 85
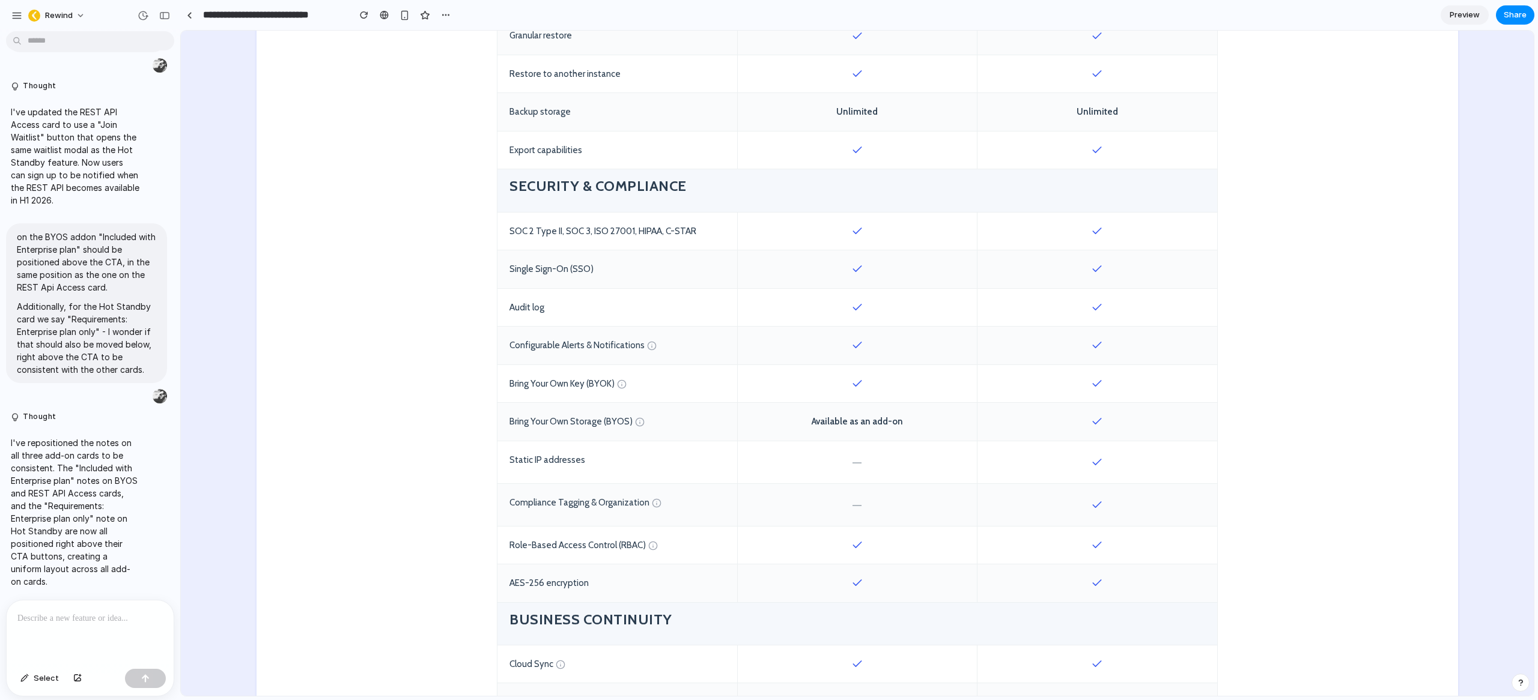
scroll to position [847, 0]
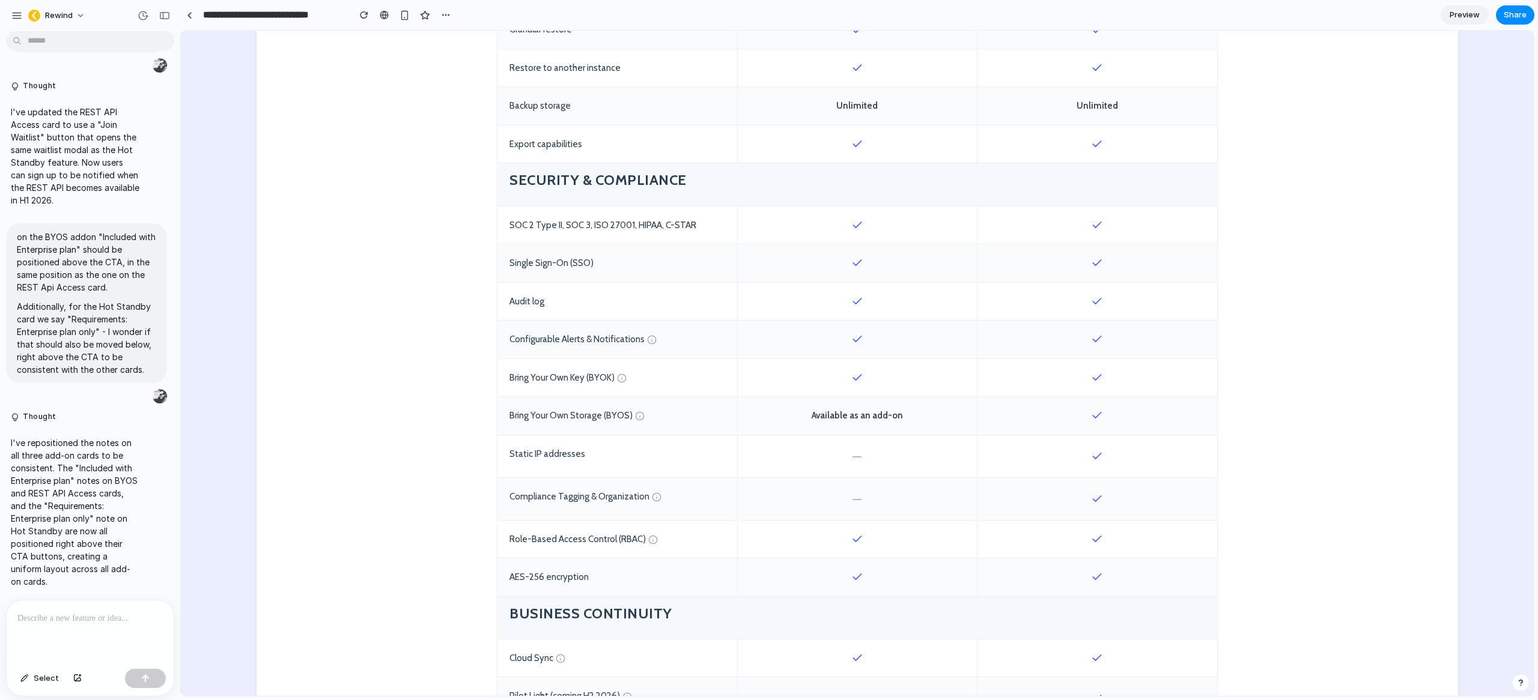
drag, startPoint x: 845, startPoint y: 377, endPoint x: 867, endPoint y: 380, distance: 22.4
click at [867, 380] on div at bounding box center [857, 378] width 240 height 38
drag, startPoint x: 808, startPoint y: 416, endPoint x: 907, endPoint y: 418, distance: 99.7
click at [907, 418] on div "Available as an add-on" at bounding box center [857, 416] width 240 height 38
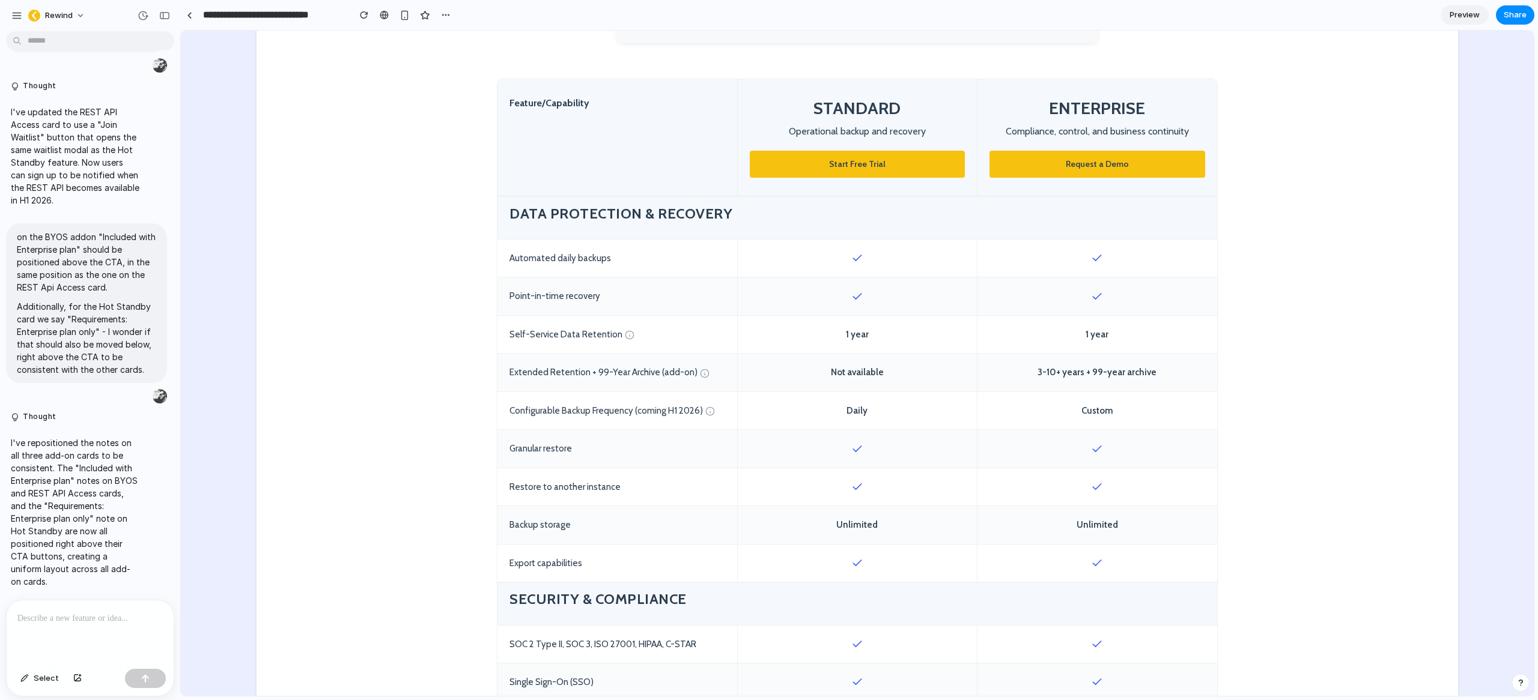
scroll to position [0, 0]
